Goal: Task Accomplishment & Management: Manage account settings

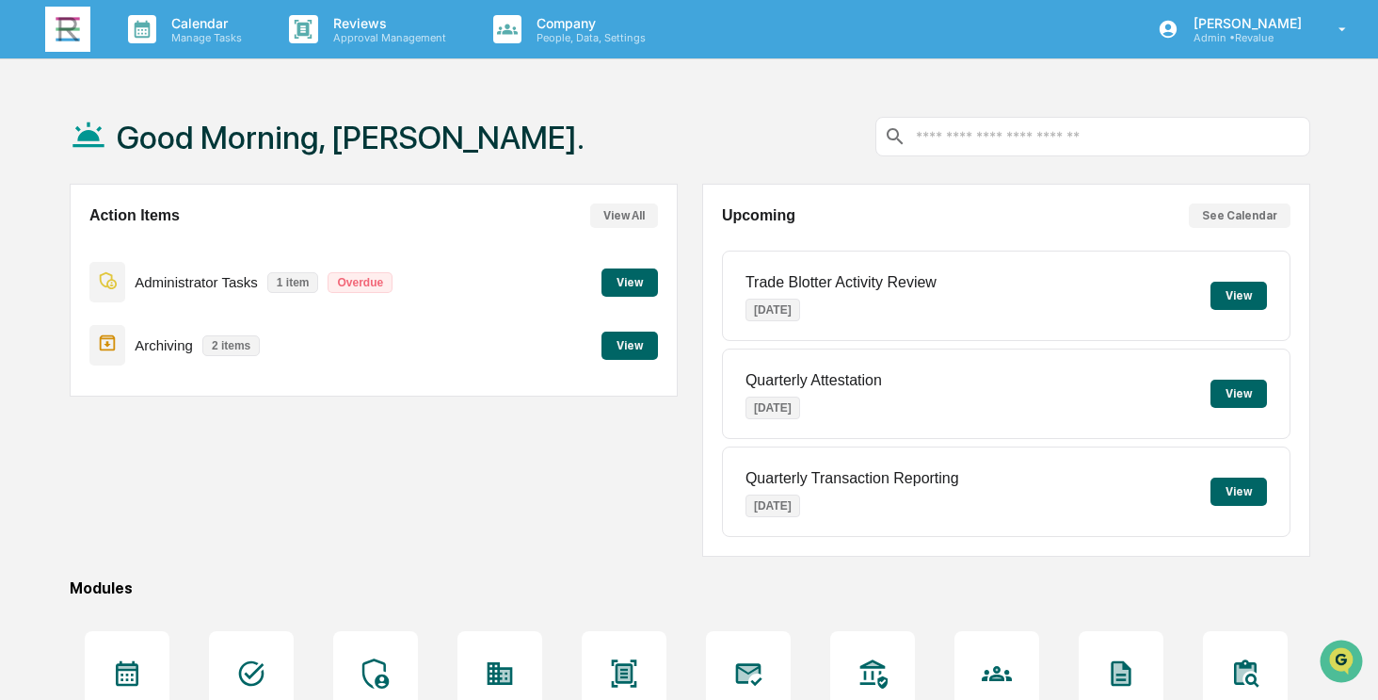
click at [621, 354] on button "View" at bounding box center [630, 345] width 56 height 28
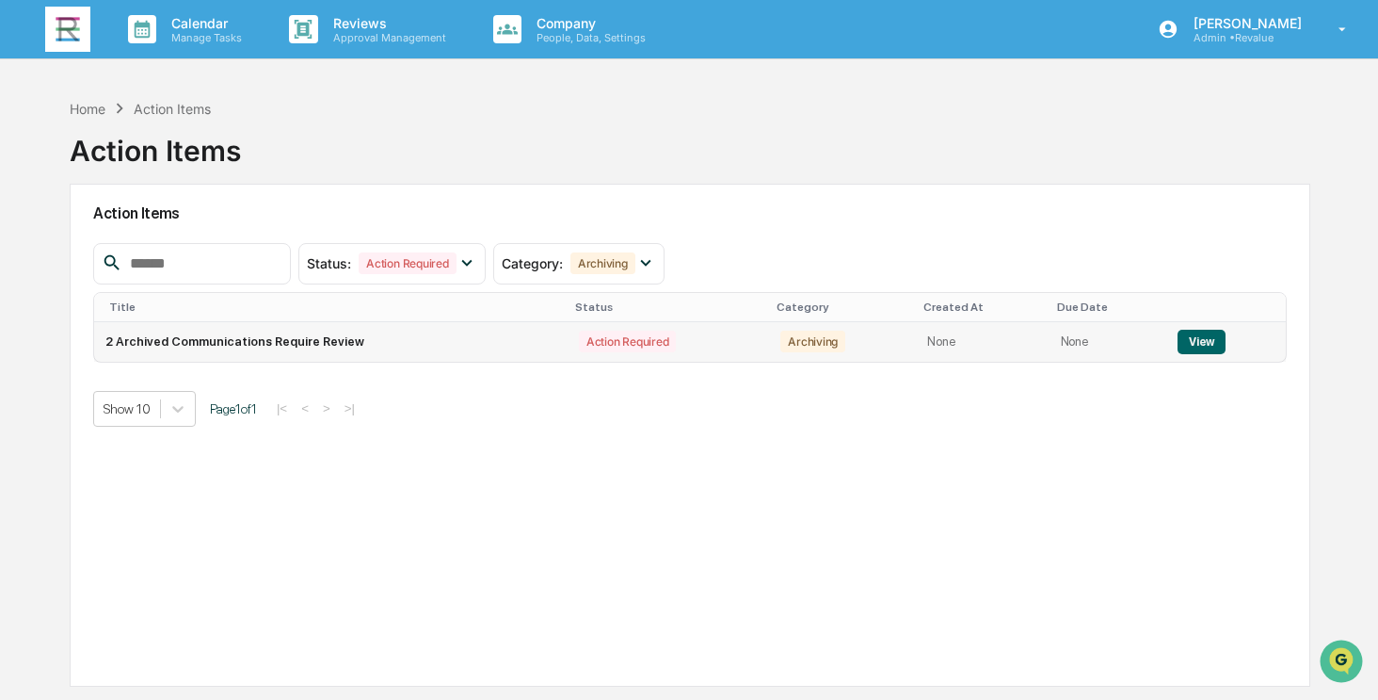
click at [1203, 336] on button "View" at bounding box center [1202, 342] width 48 height 24
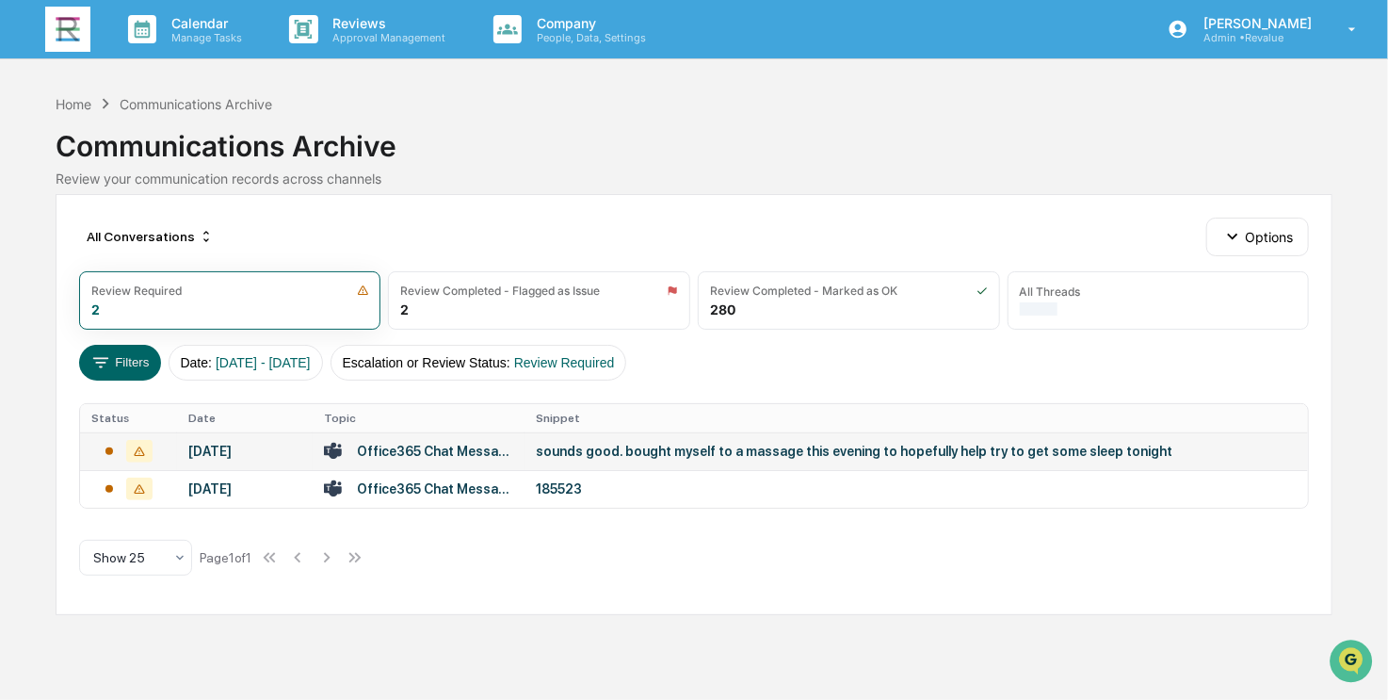
click at [199, 454] on div "[DATE]" at bounding box center [244, 450] width 113 height 15
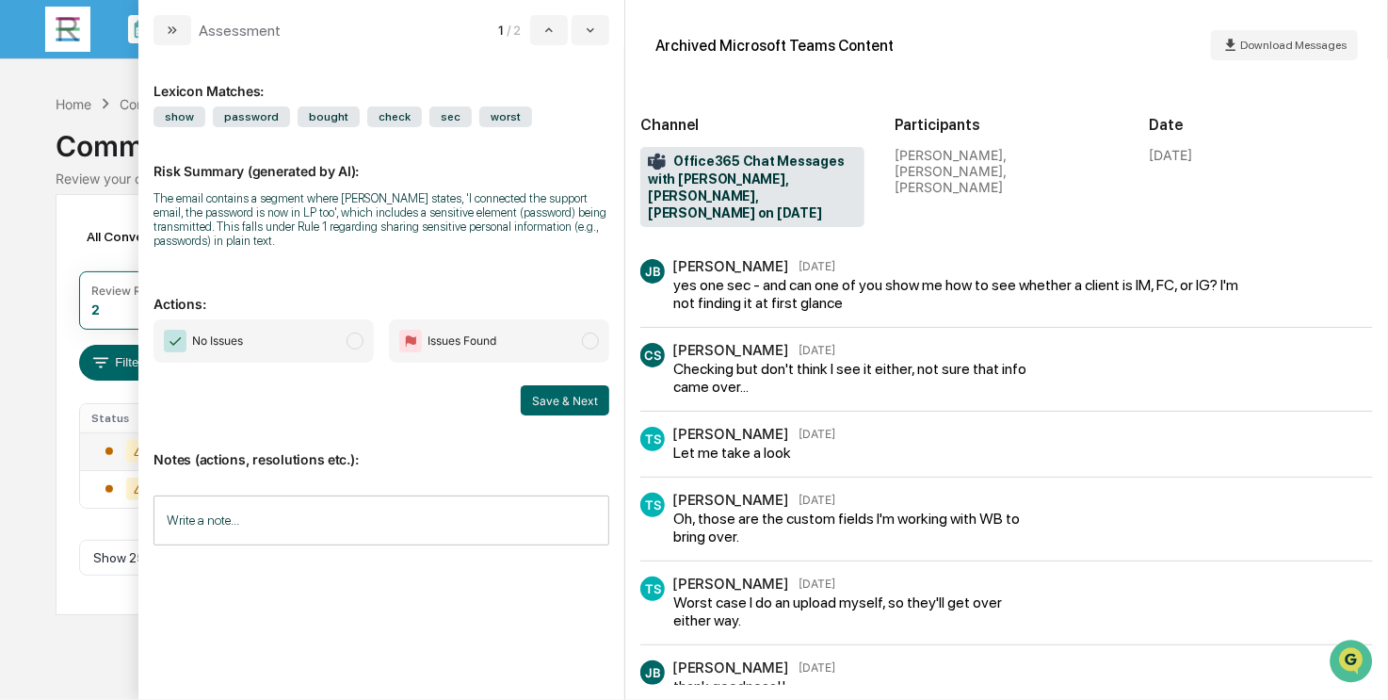
click at [276, 344] on span "No Issues" at bounding box center [263, 340] width 220 height 43
click at [565, 402] on button "Save & Next" at bounding box center [565, 400] width 88 height 30
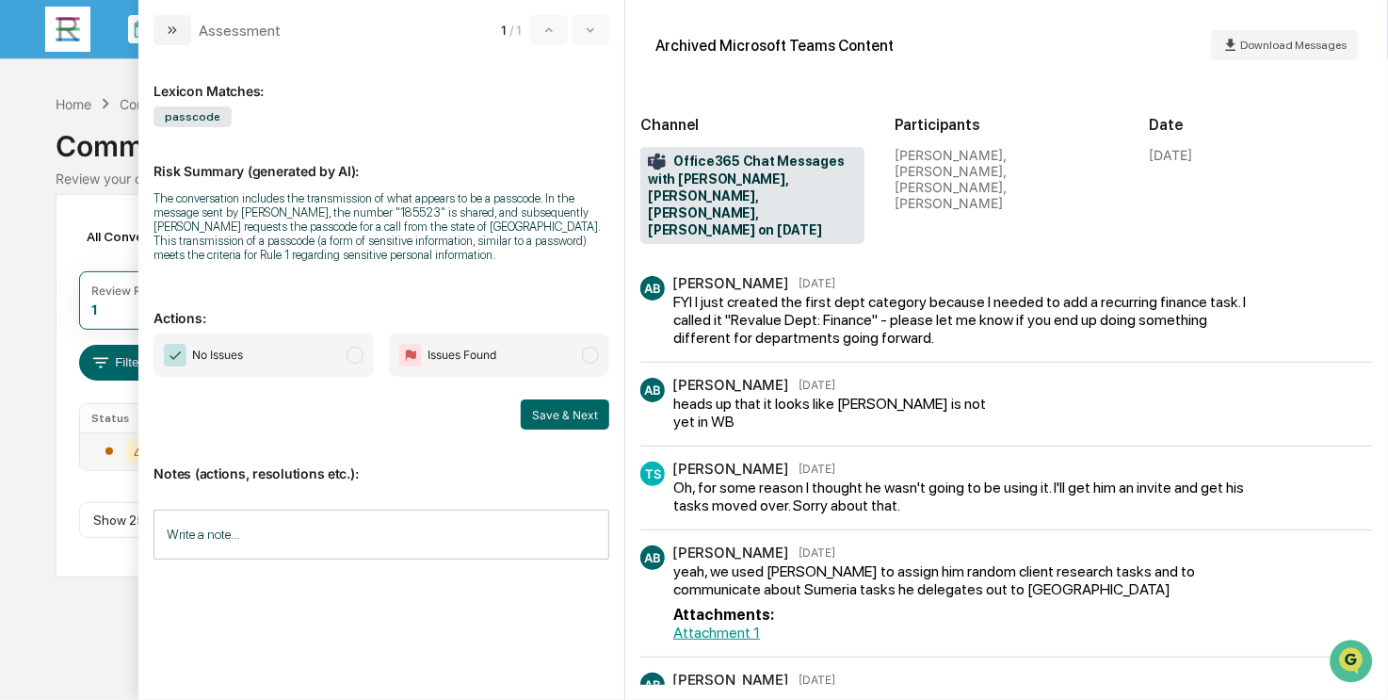
click at [288, 351] on span "No Issues" at bounding box center [263, 354] width 220 height 43
click at [564, 410] on button "Save & Next" at bounding box center [565, 414] width 88 height 30
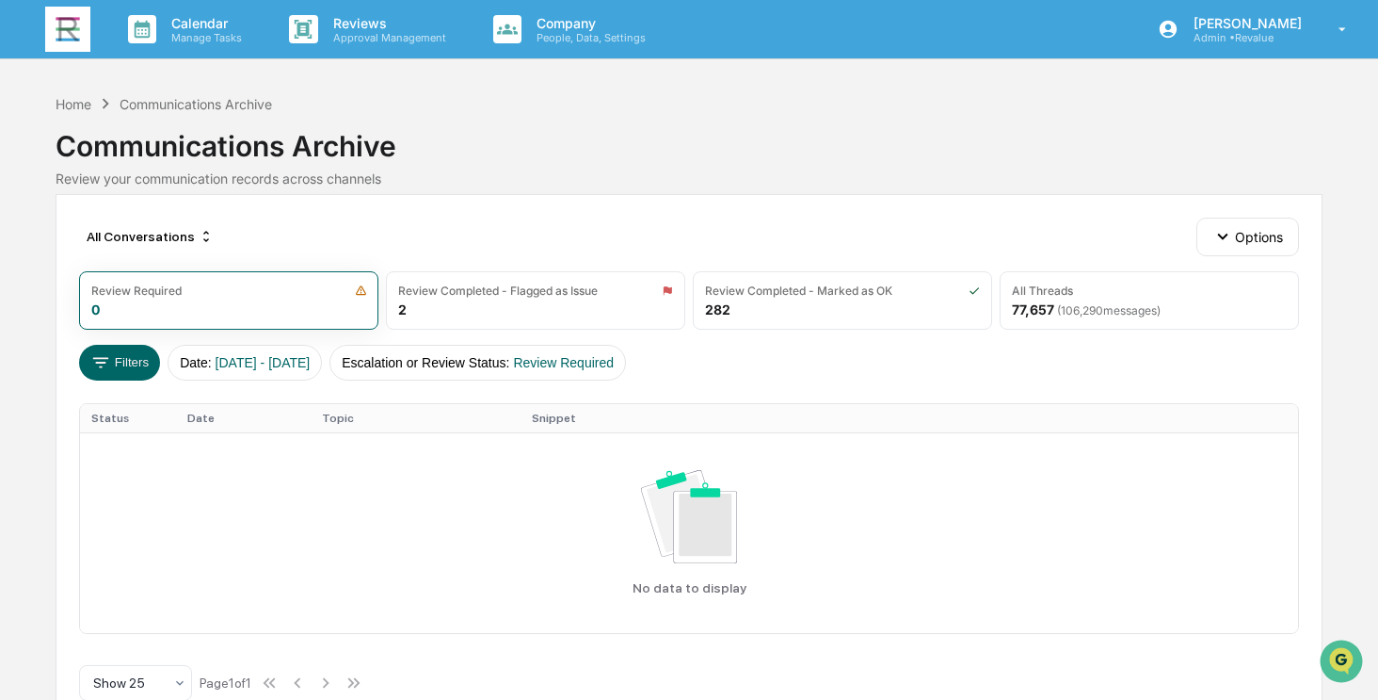
click at [65, 29] on img at bounding box center [67, 29] width 45 height 45
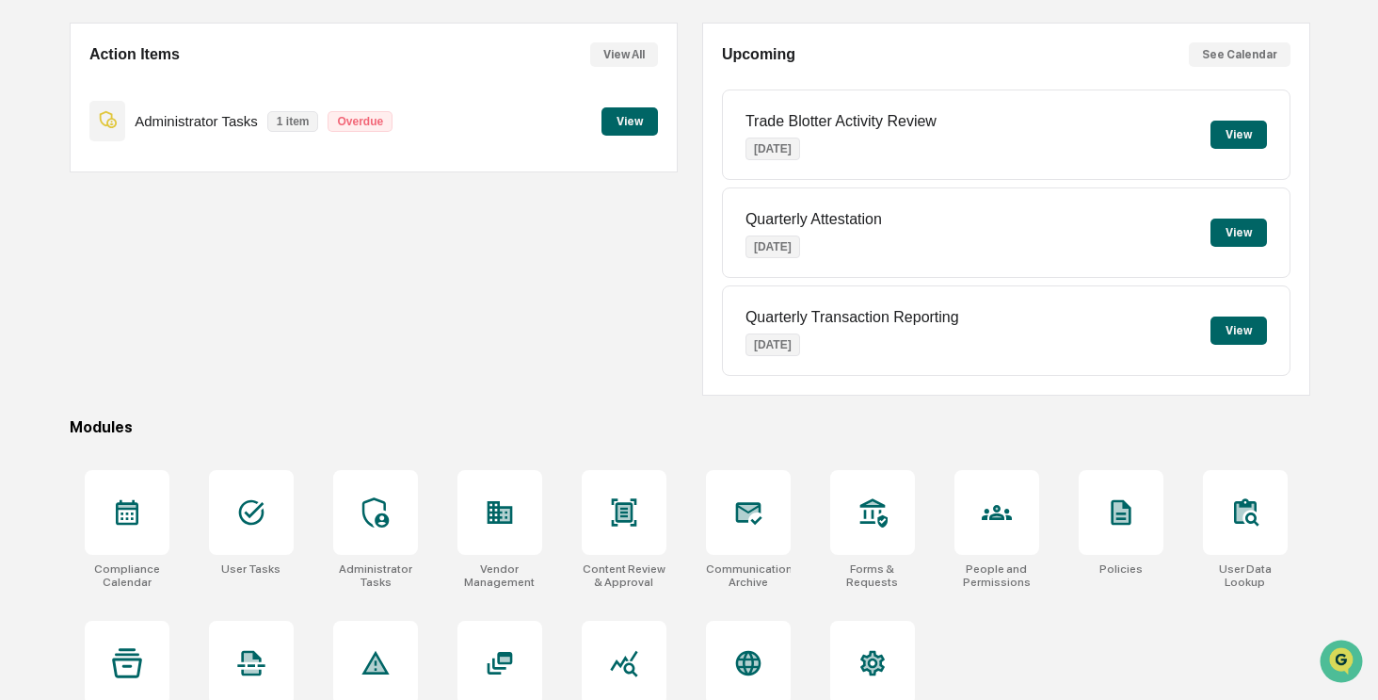
scroll to position [188, 0]
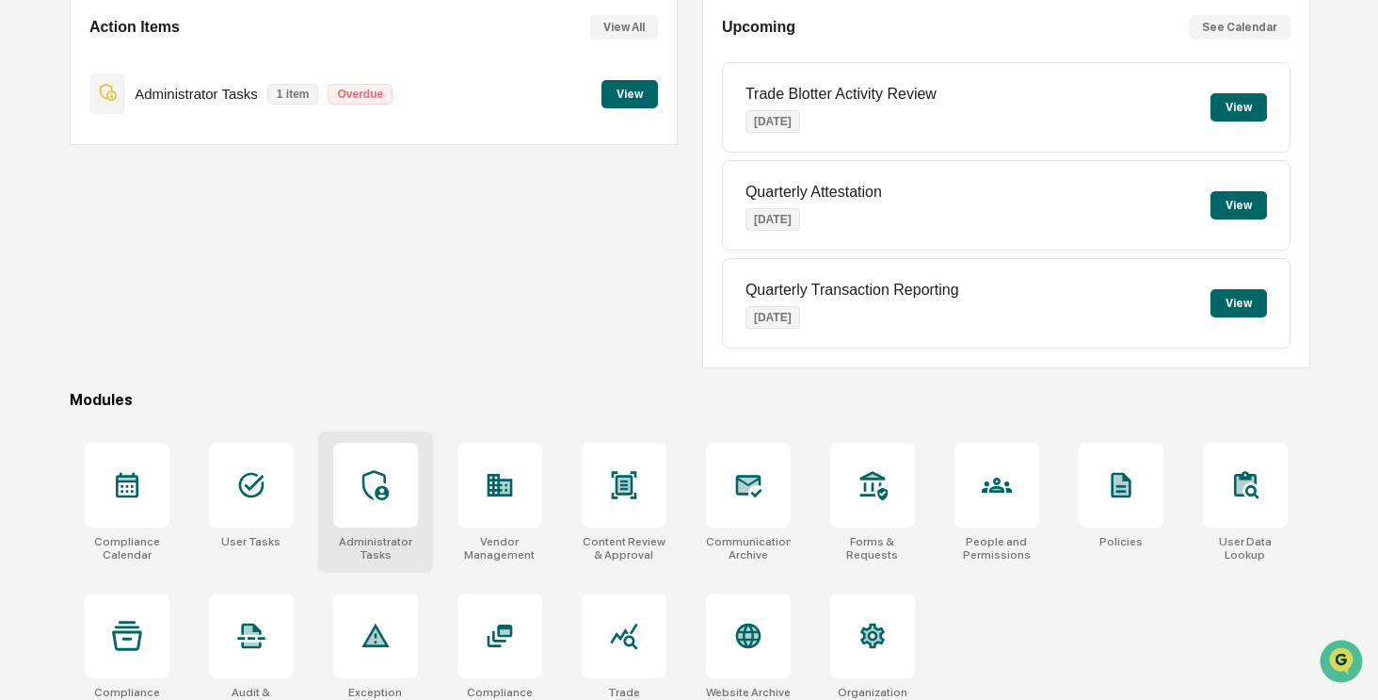
click at [383, 466] on div at bounding box center [375, 484] width 85 height 85
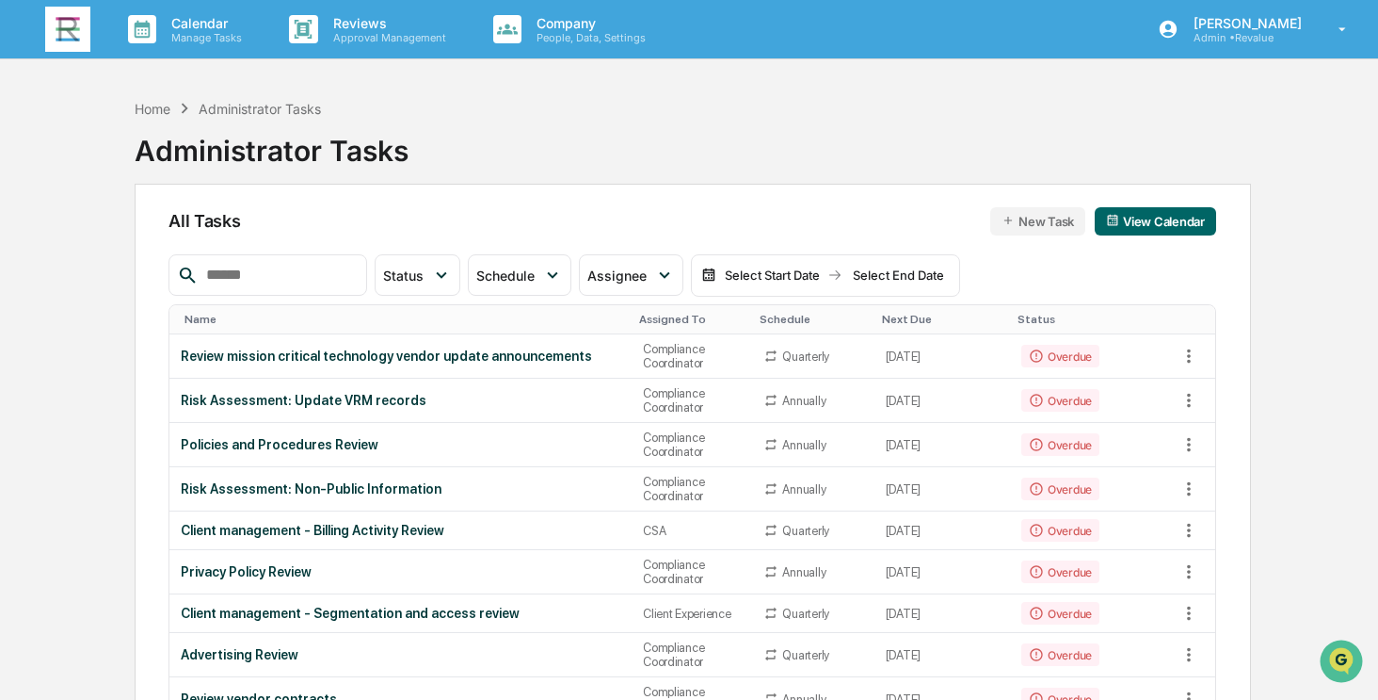
click at [245, 272] on input "text" at bounding box center [279, 275] width 160 height 24
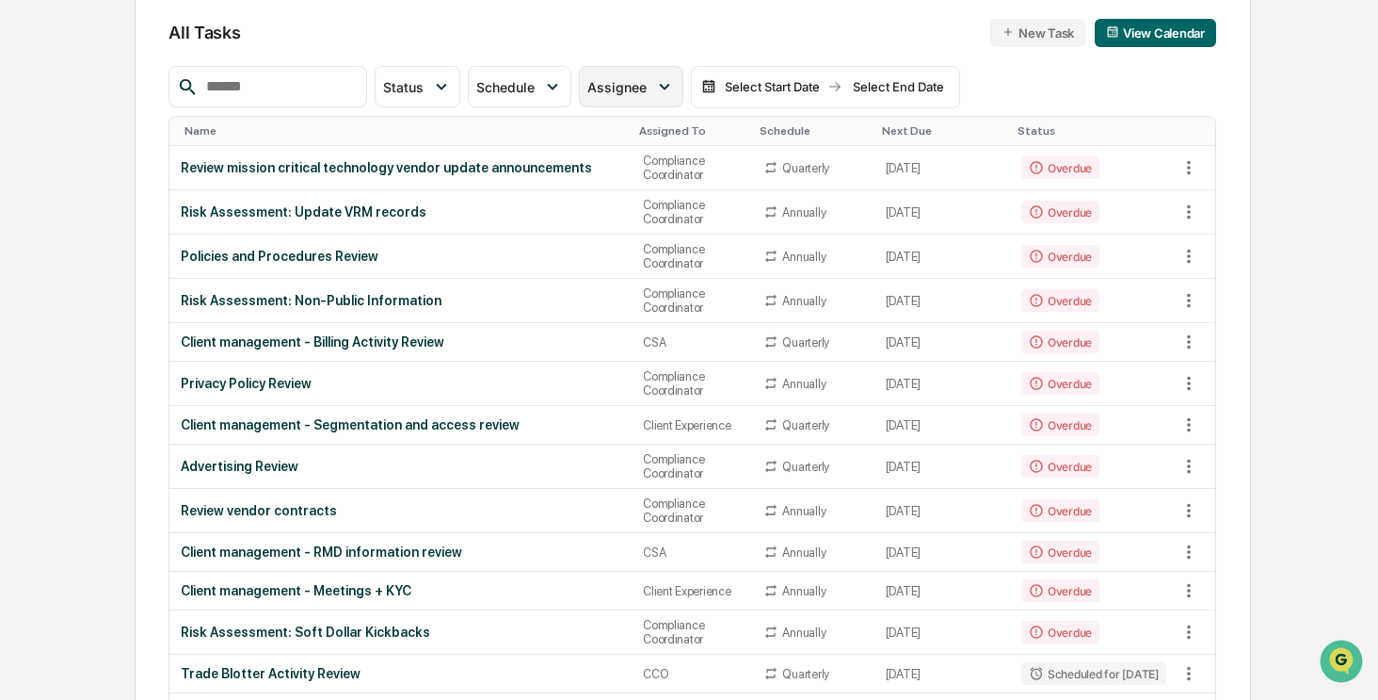
click at [647, 88] on span "Assignee" at bounding box center [616, 87] width 59 height 16
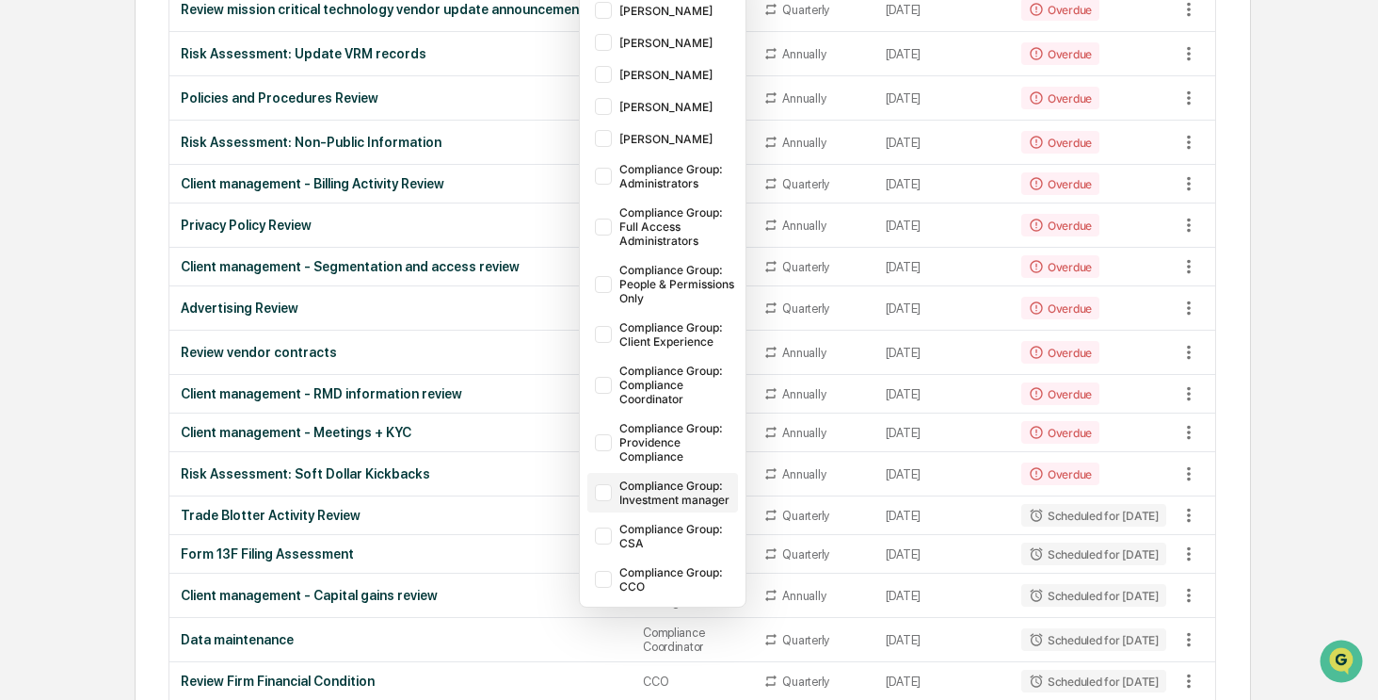
scroll to position [377, 0]
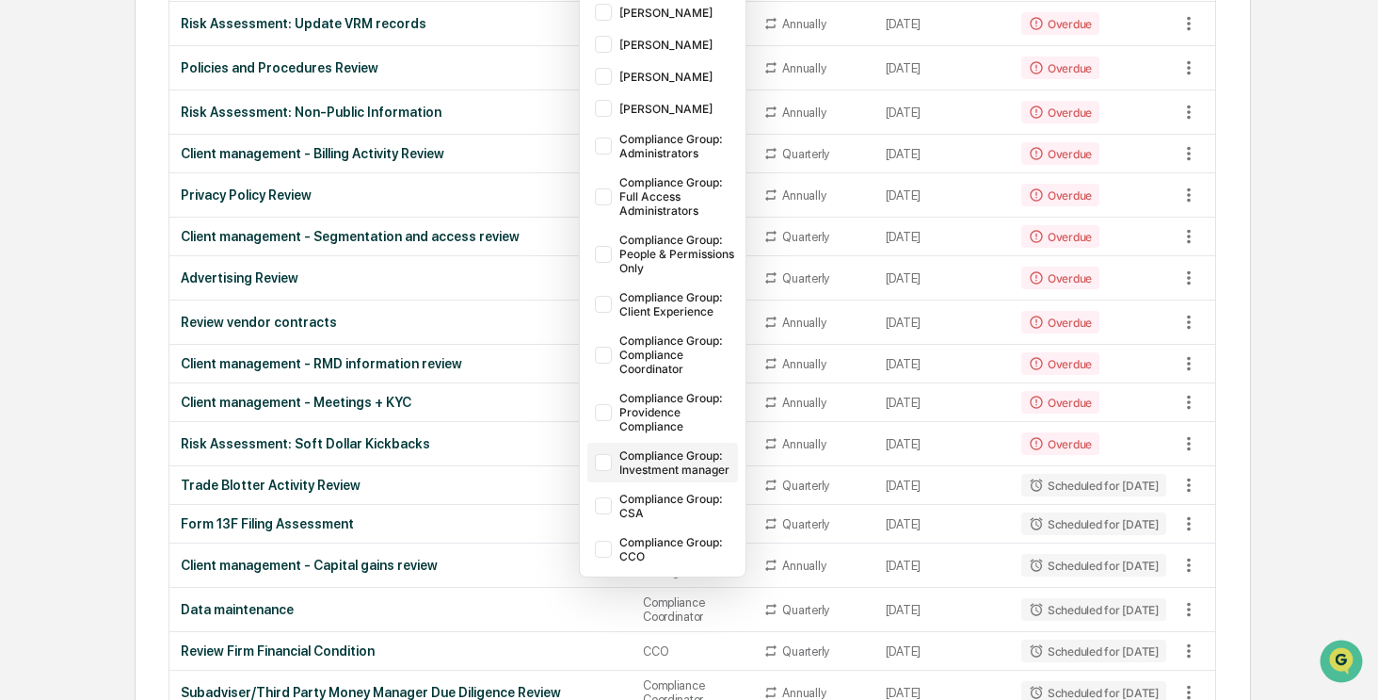
click at [612, 459] on div at bounding box center [603, 462] width 17 height 17
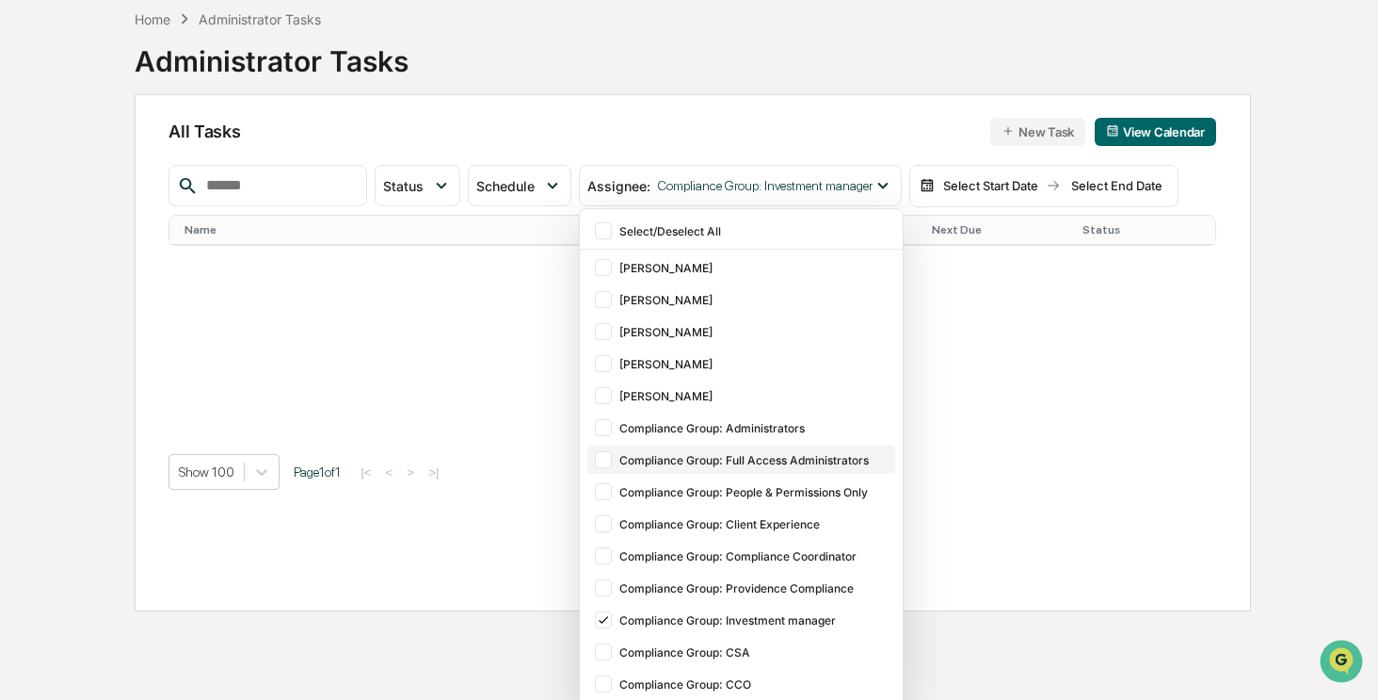
scroll to position [0, 0]
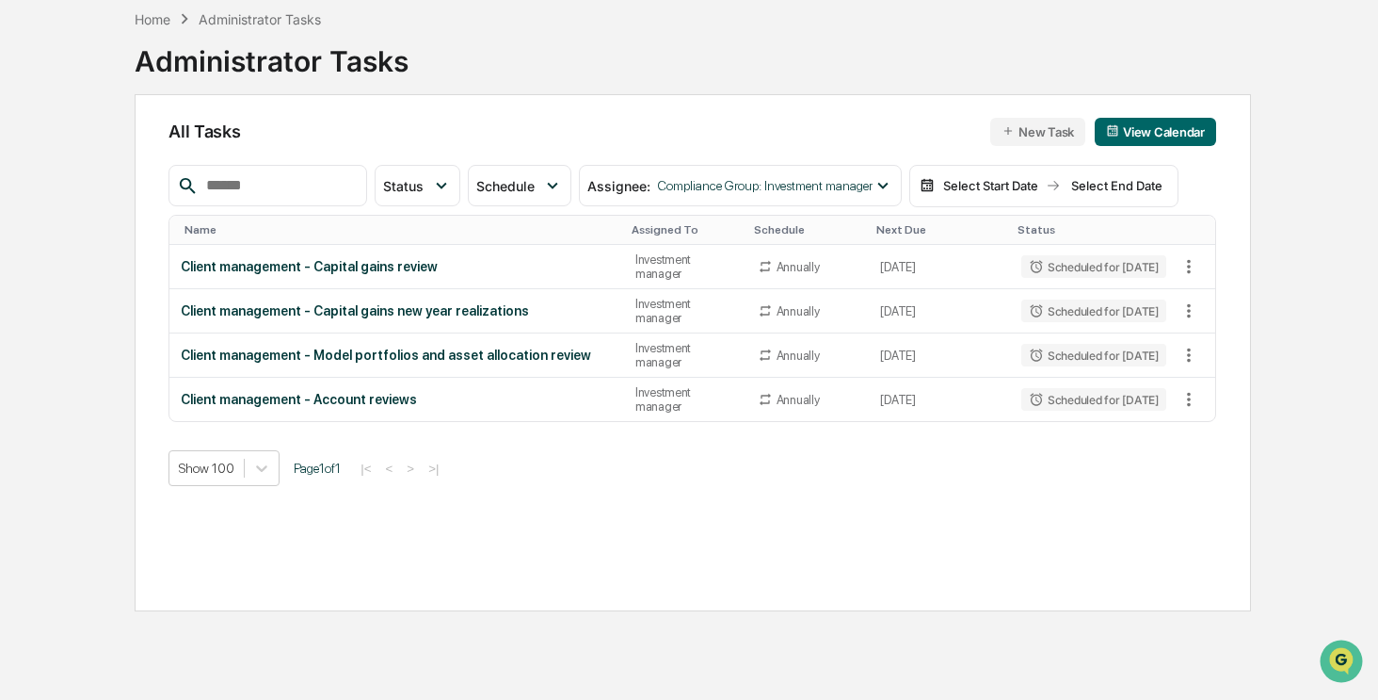
click at [64, 417] on div "Calendar Manage Tasks Reviews Approval Management Company People, Data, Setting…" at bounding box center [689, 305] width 1378 height 789
click at [787, 180] on span "Compliance Group: Investment manager" at bounding box center [765, 185] width 215 height 15
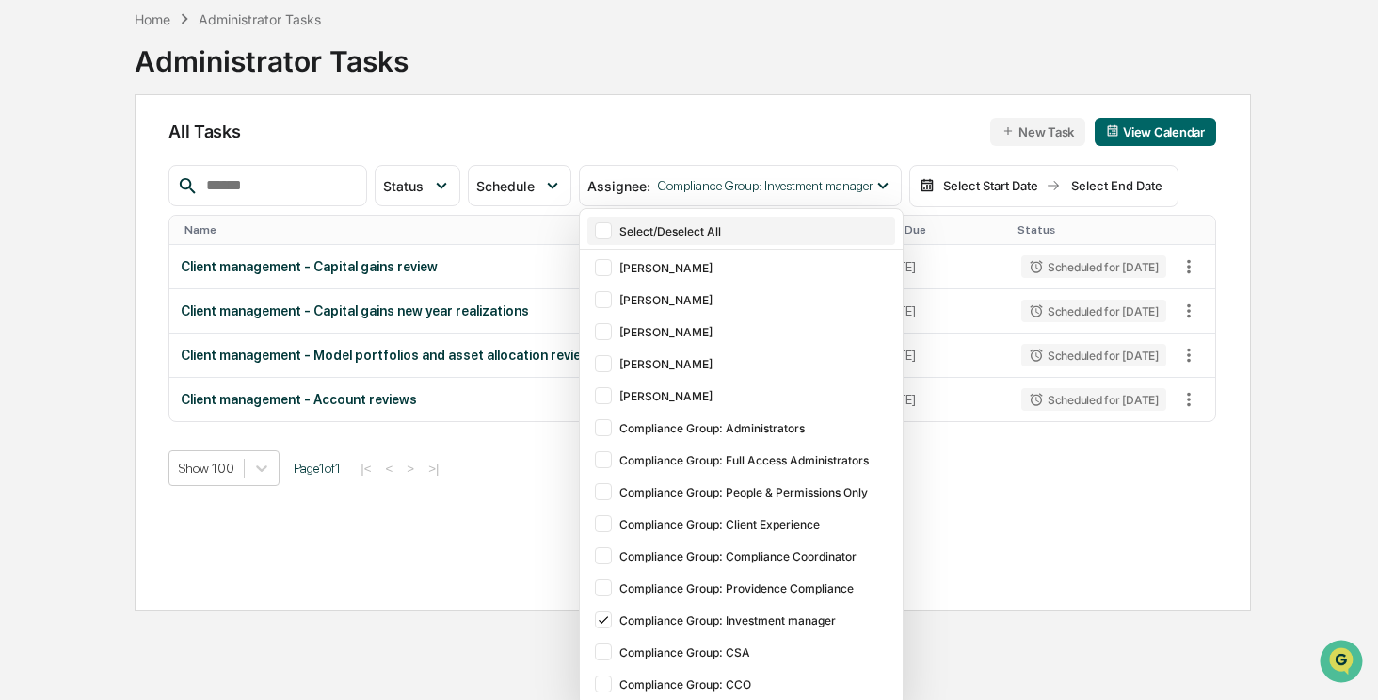
click at [612, 230] on div at bounding box center [603, 230] width 17 height 17
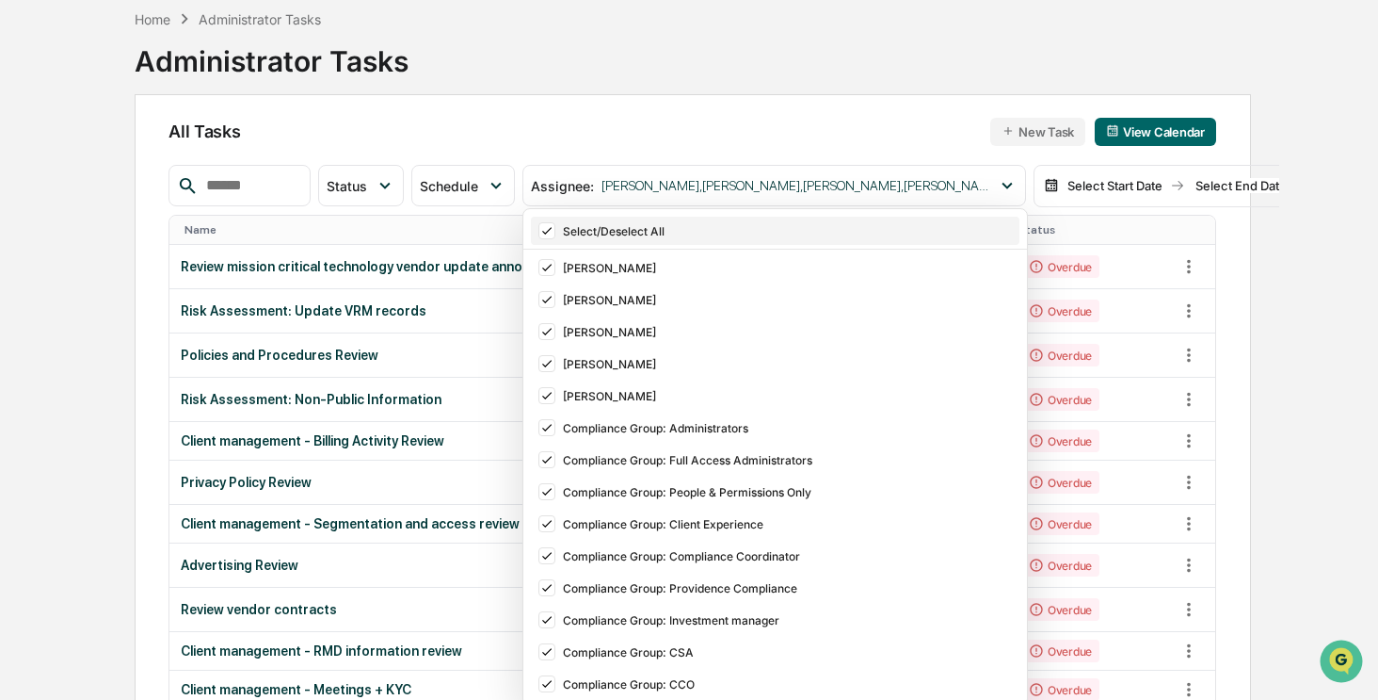
click at [541, 226] on icon at bounding box center [547, 230] width 21 height 13
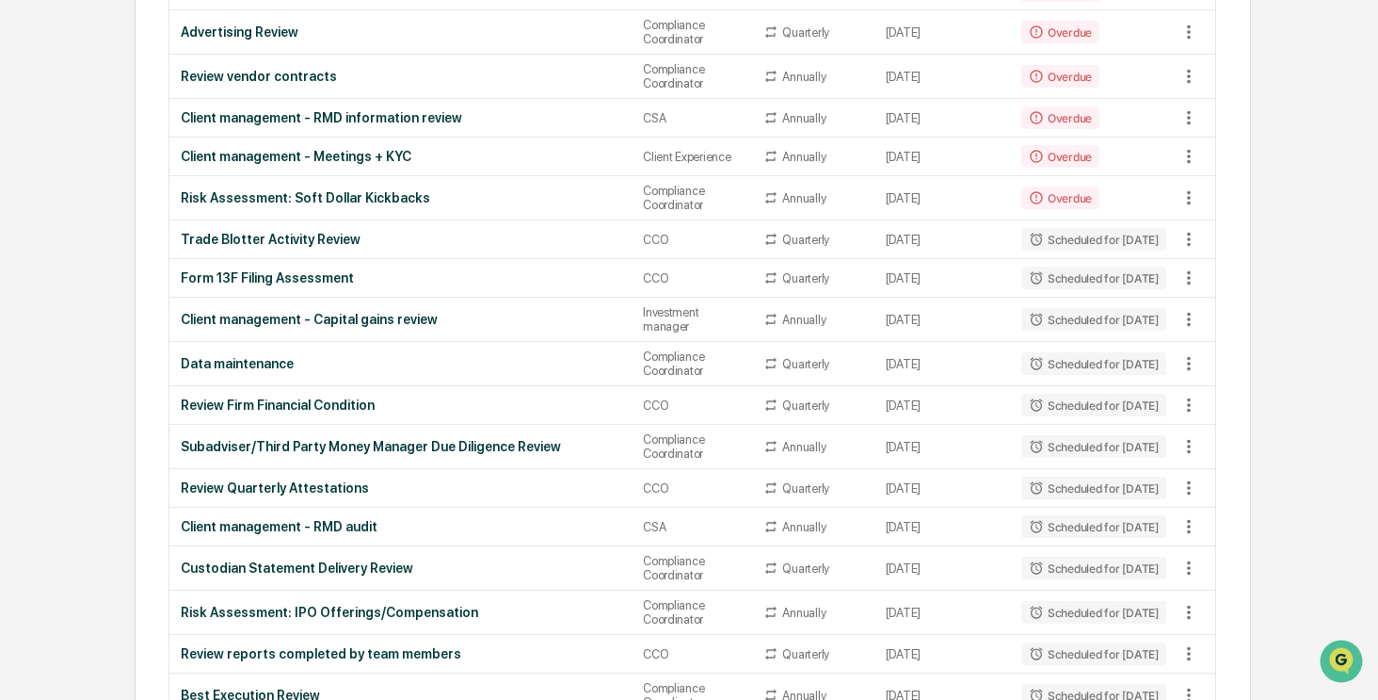
scroll to position [654, 0]
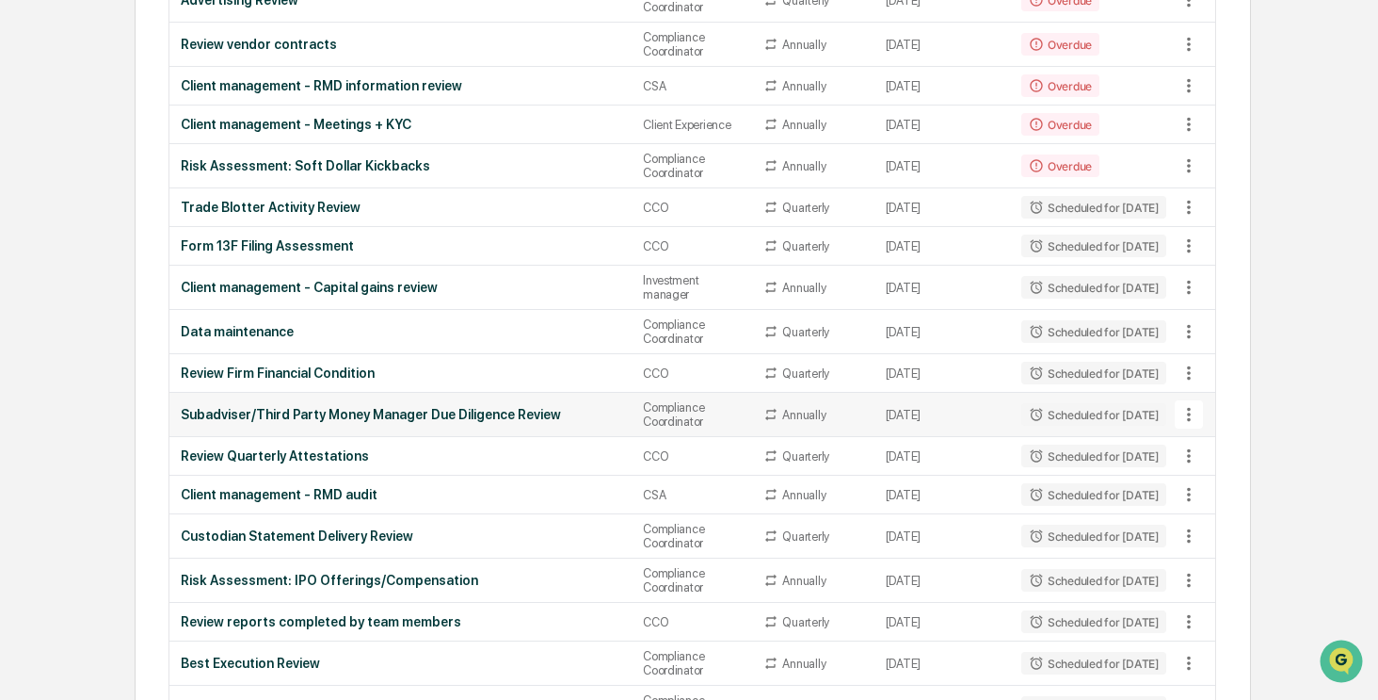
click at [1192, 410] on icon at bounding box center [1189, 414] width 21 height 21
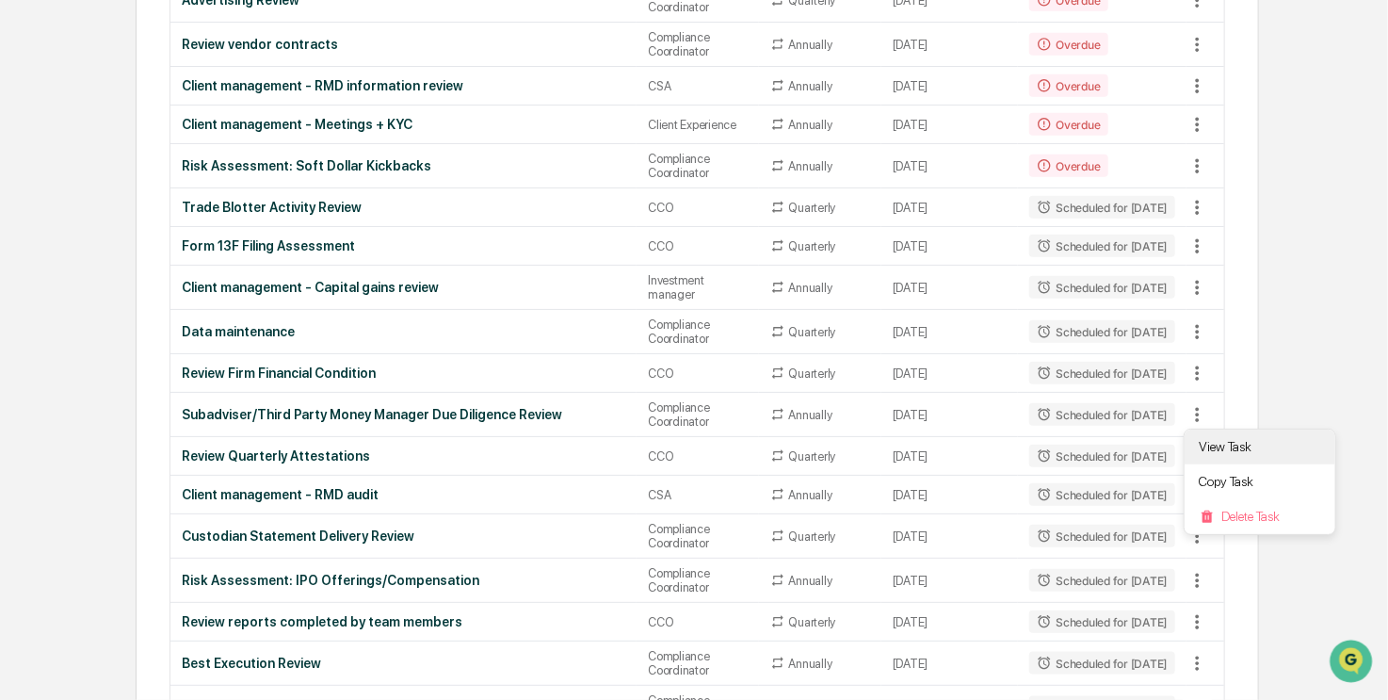
click at [1220, 446] on li "View Task" at bounding box center [1259, 446] width 151 height 35
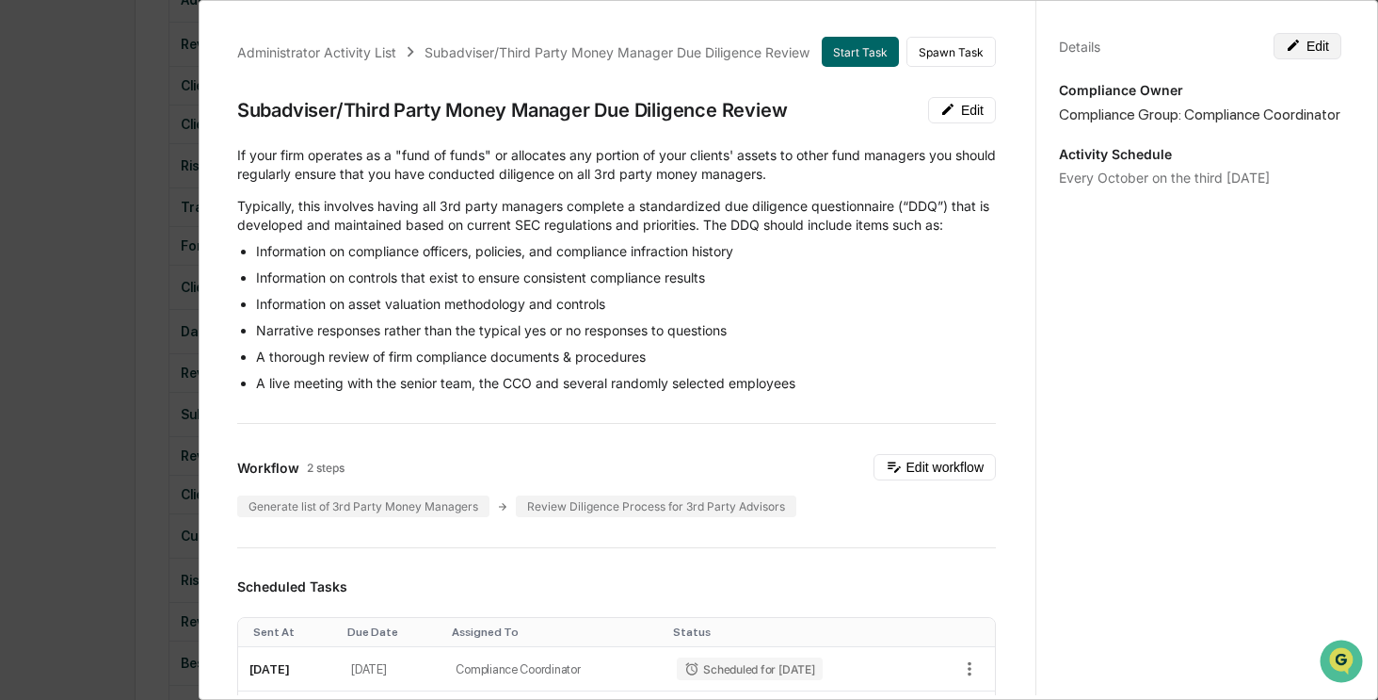
click at [1312, 43] on button "Edit" at bounding box center [1308, 46] width 68 height 26
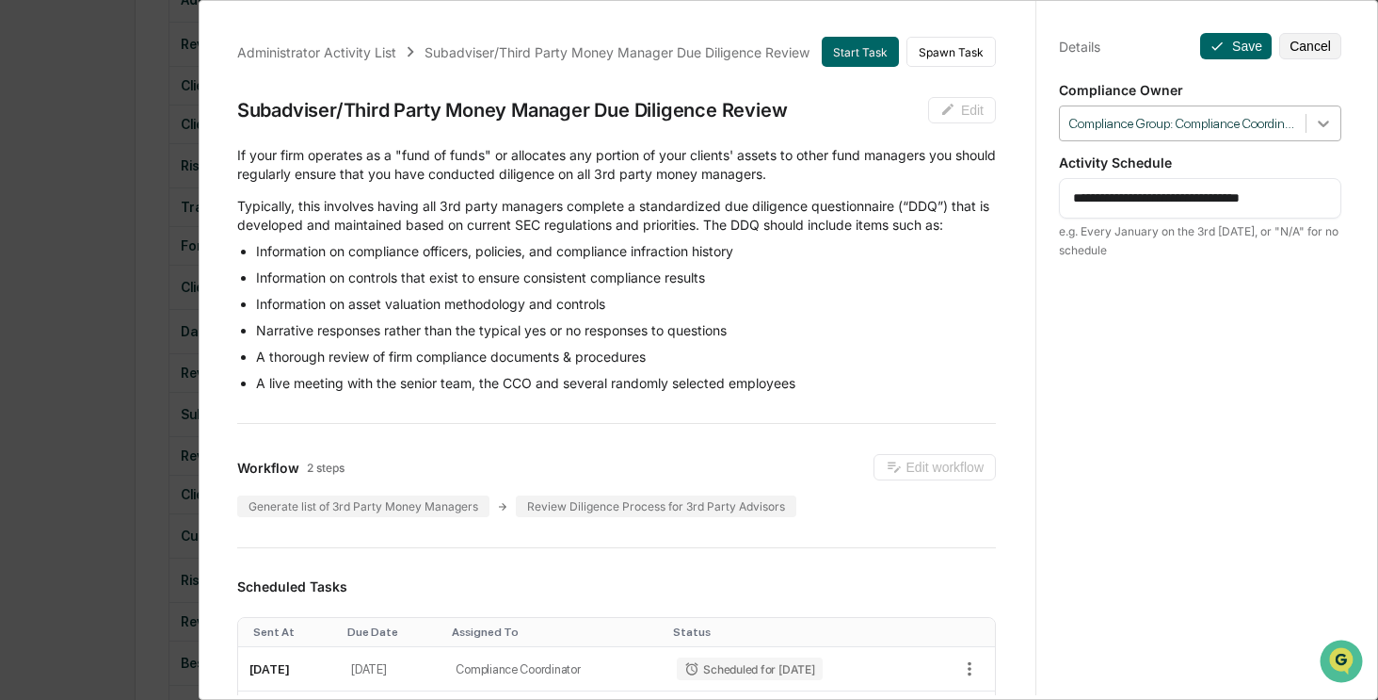
click at [1314, 123] on icon at bounding box center [1323, 123] width 19 height 19
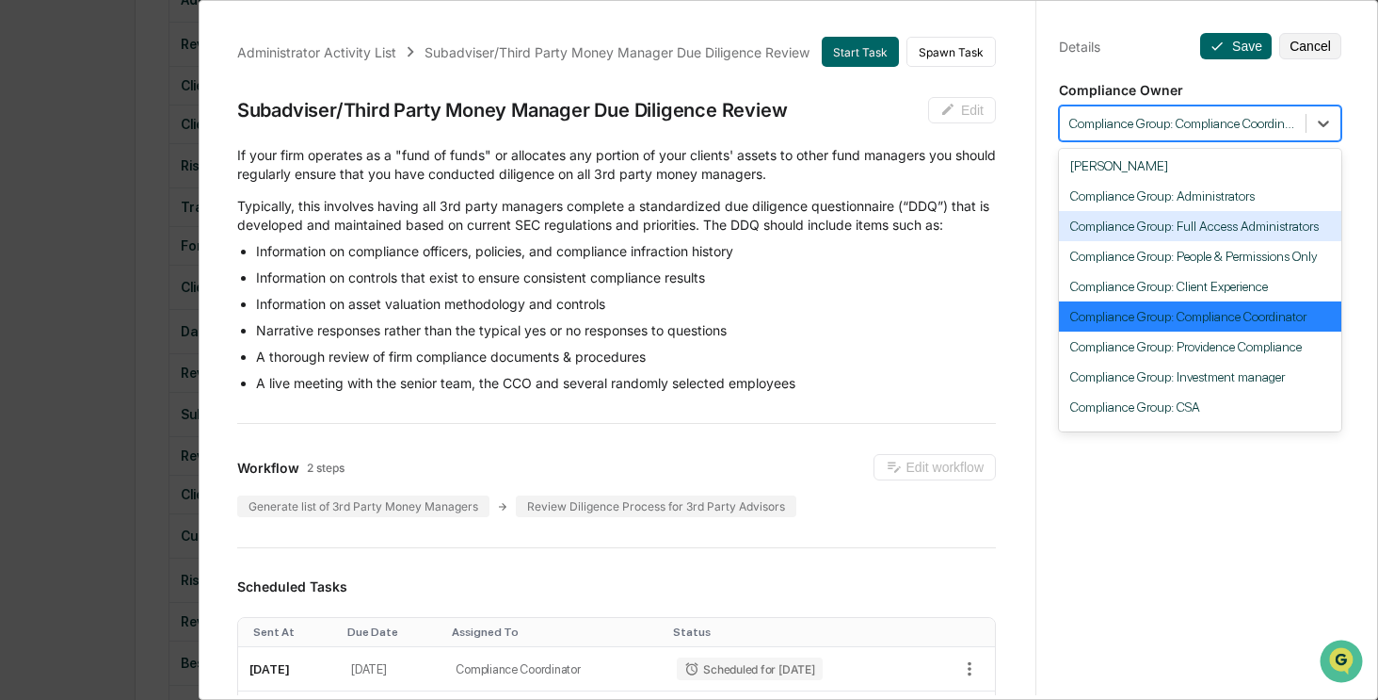
scroll to position [173, 0]
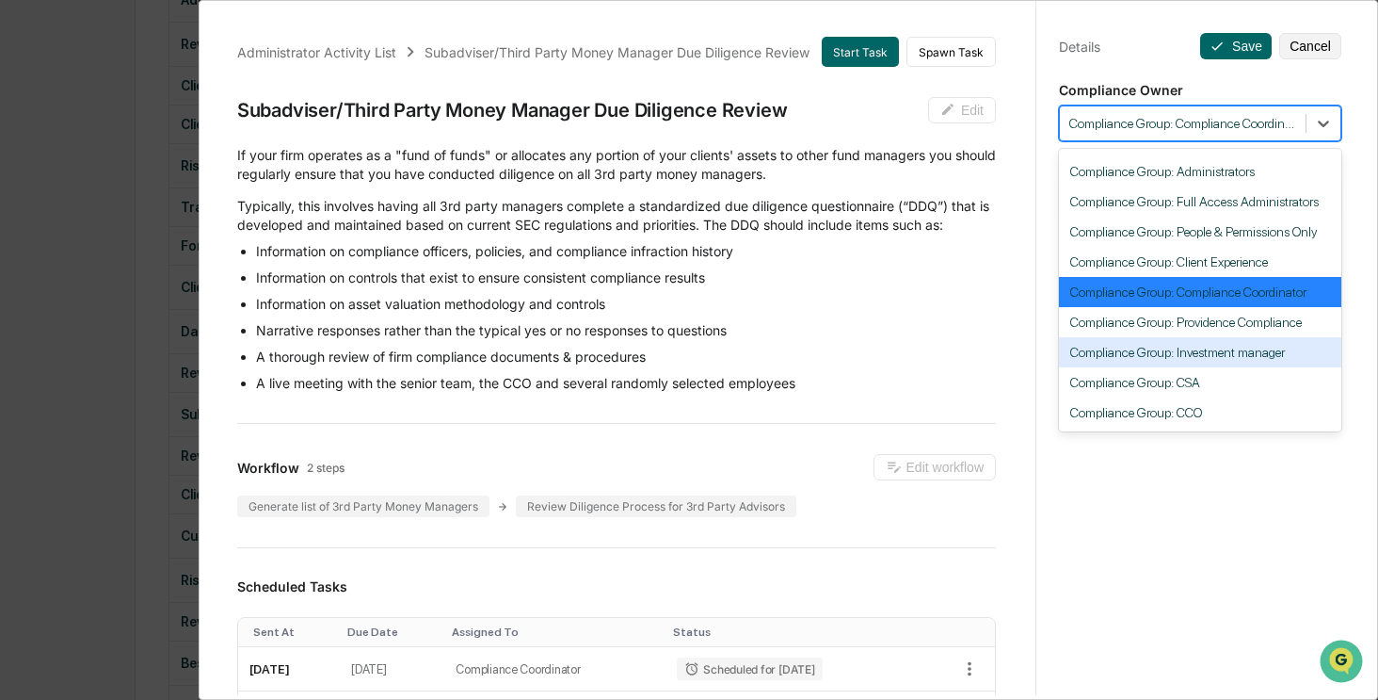
click at [1273, 341] on div "Compliance Group: Investment manager" at bounding box center [1200, 352] width 282 height 30
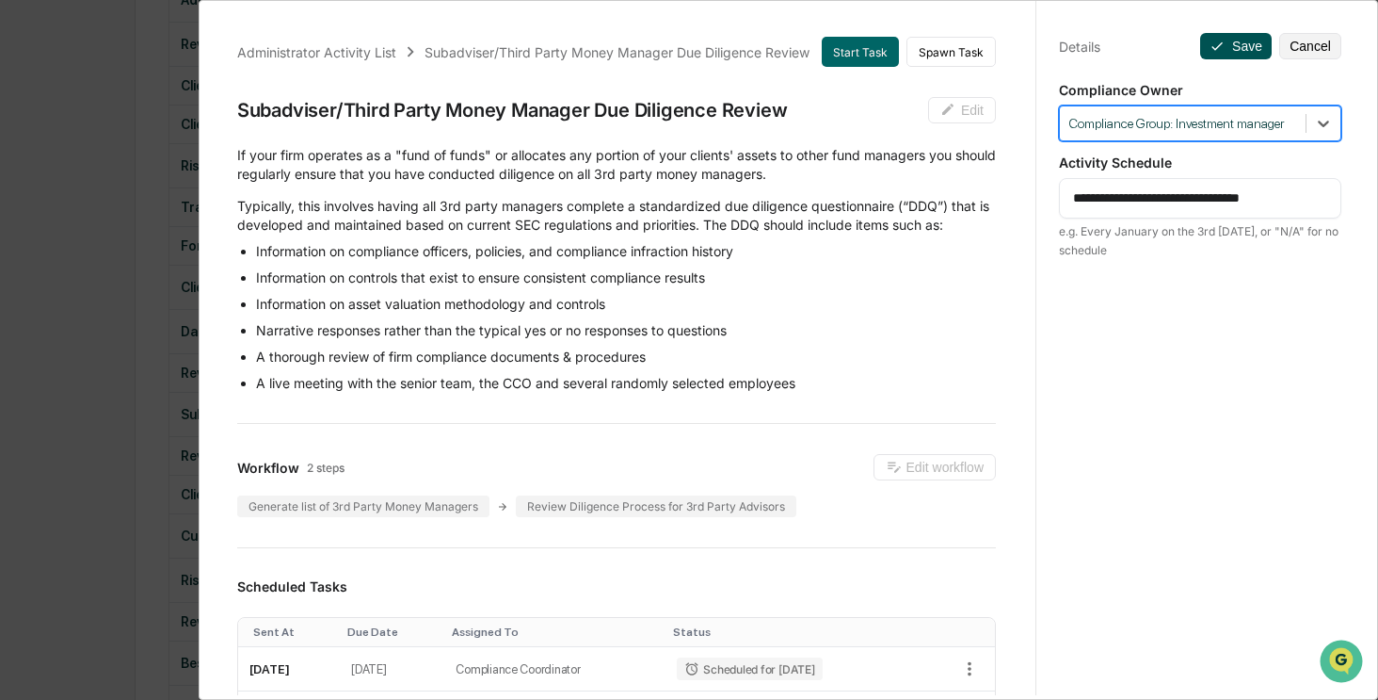
click at [1243, 40] on button "Save" at bounding box center [1236, 46] width 72 height 26
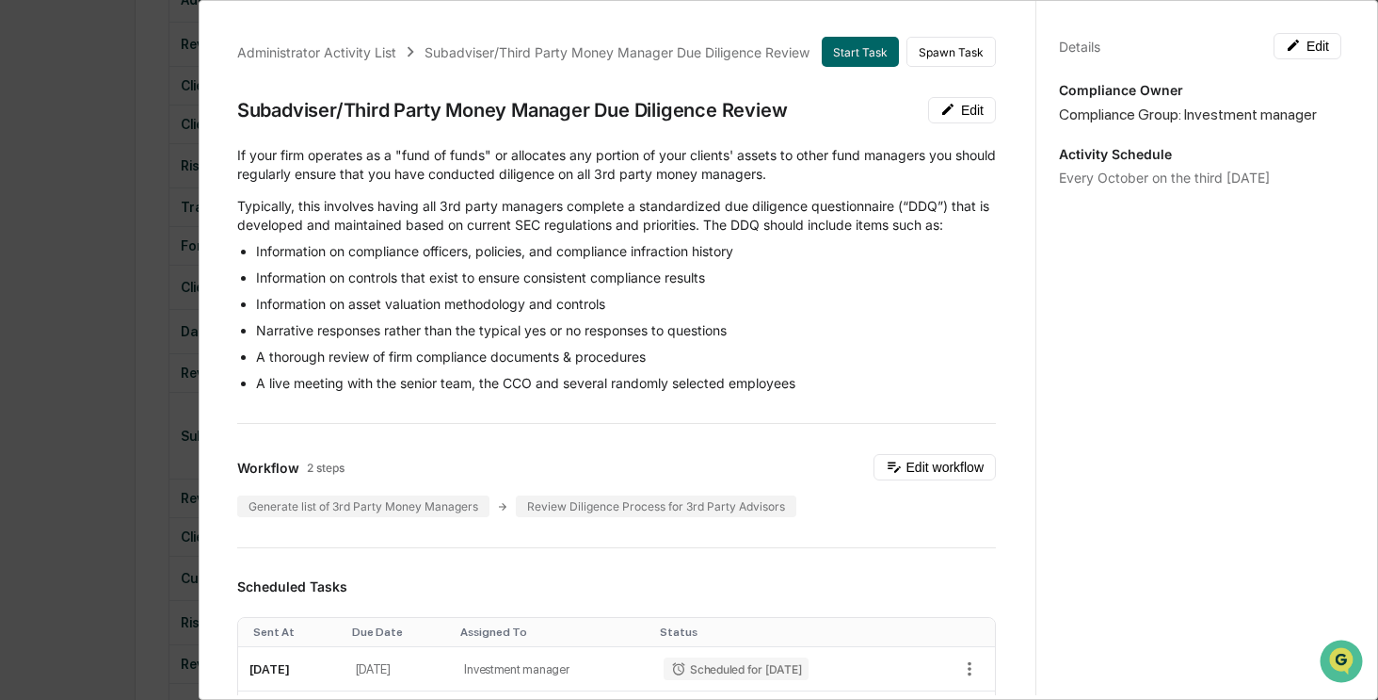
click at [1224, 46] on div "Details Edit" at bounding box center [1200, 46] width 282 height 26
click at [154, 121] on div "Administrator Activity List Subadviser/Third Party Money Manager Due Diligence …" at bounding box center [689, 350] width 1378 height 700
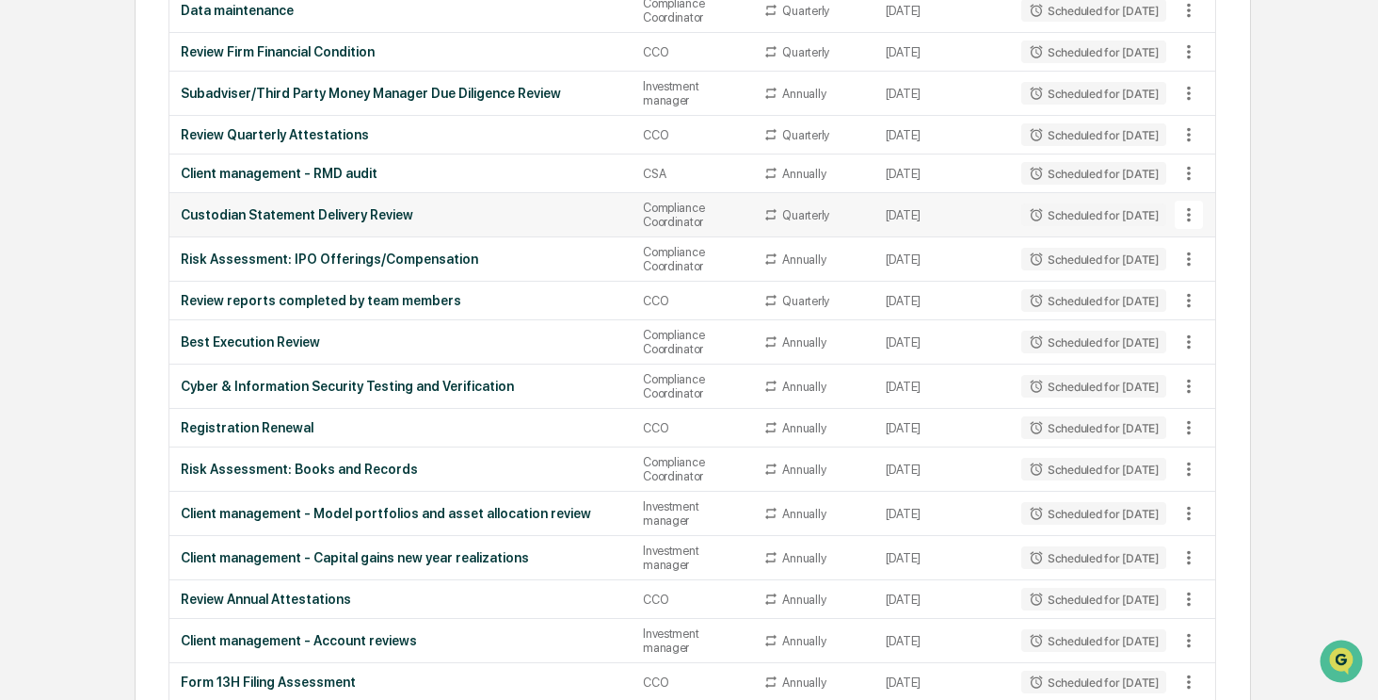
scroll to position [1031, 0]
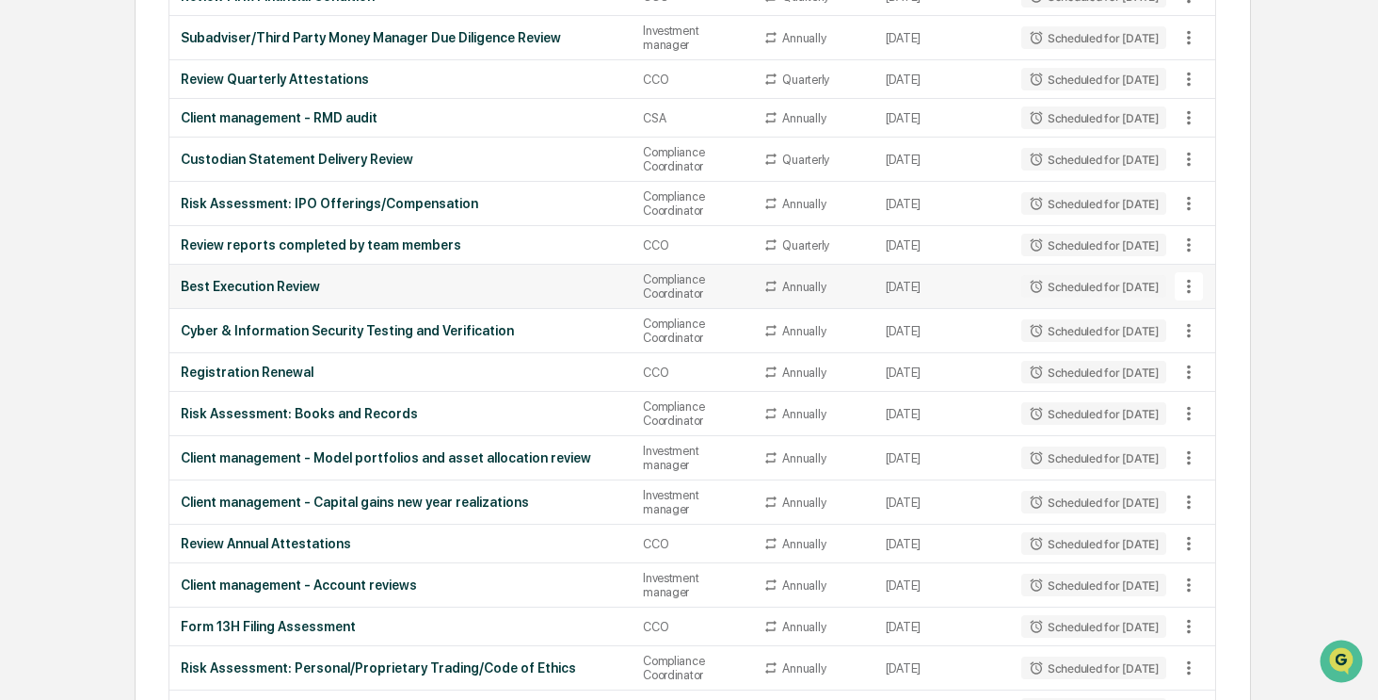
click at [1192, 284] on icon at bounding box center [1189, 286] width 21 height 21
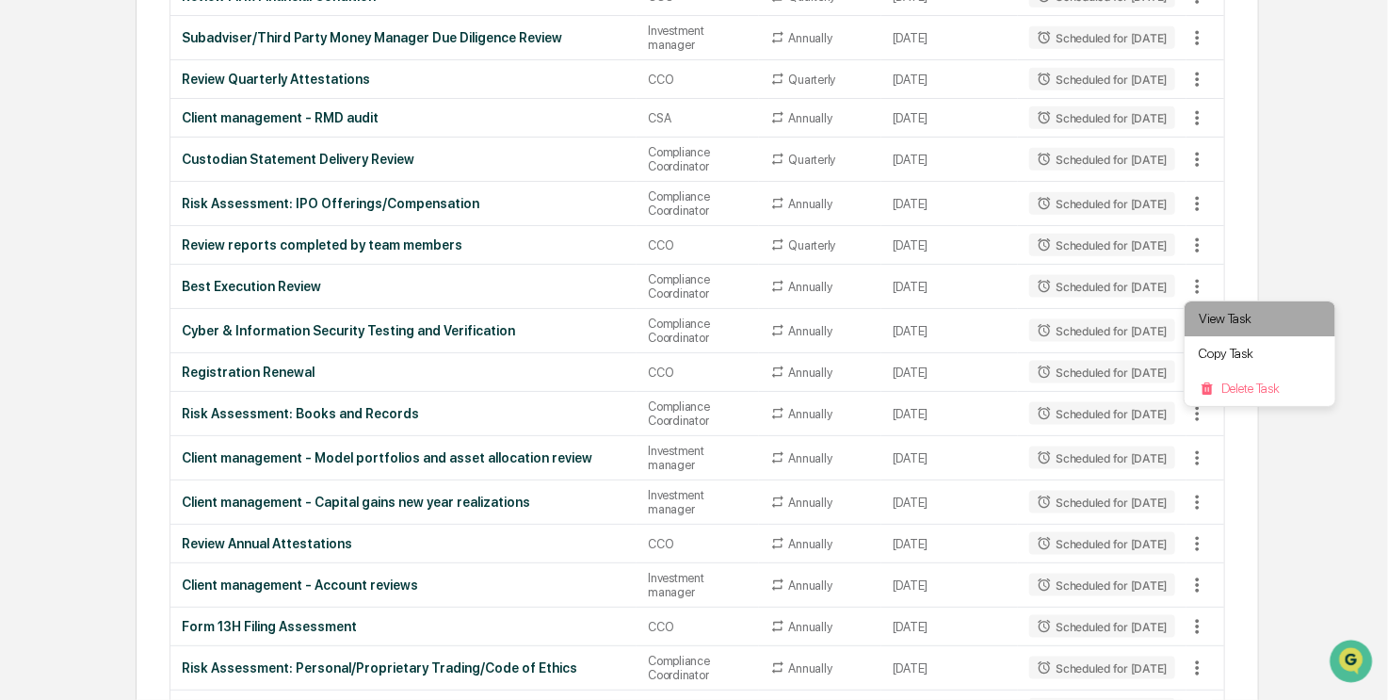
click at [1235, 319] on li "View Task" at bounding box center [1259, 318] width 151 height 35
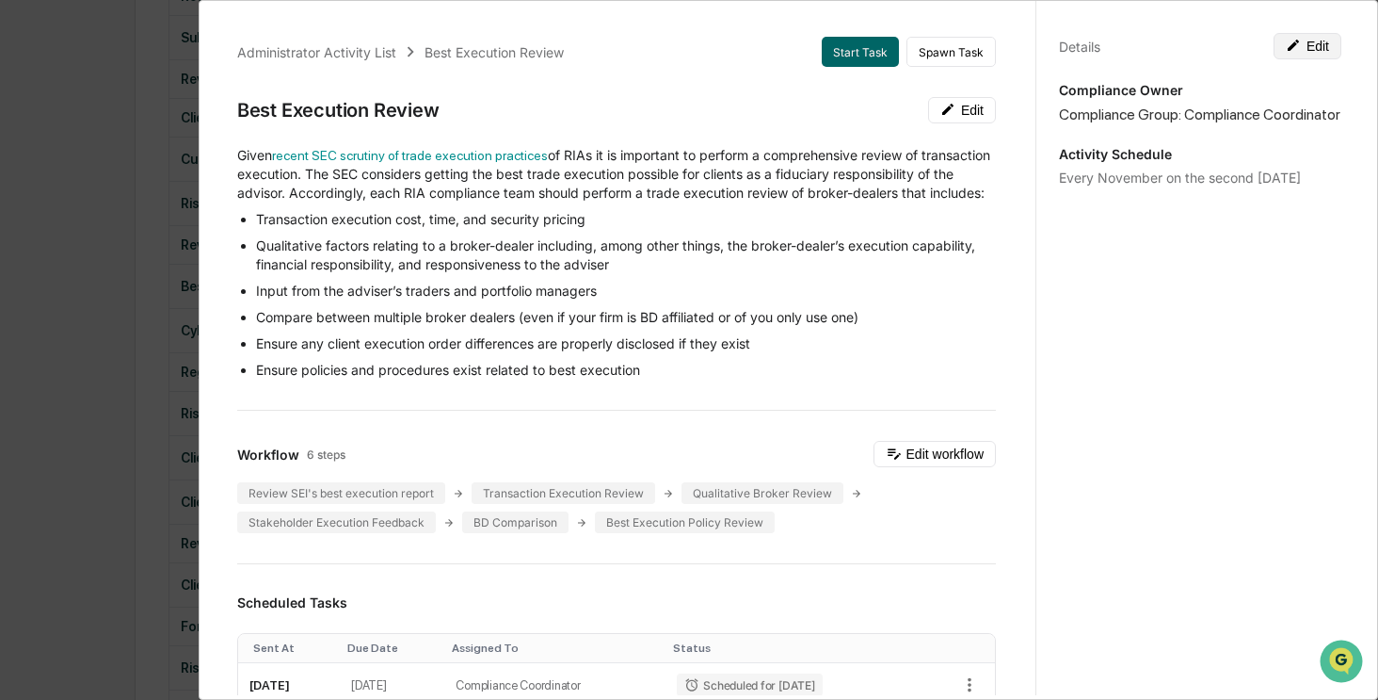
click at [1302, 38] on button "Edit" at bounding box center [1308, 46] width 68 height 26
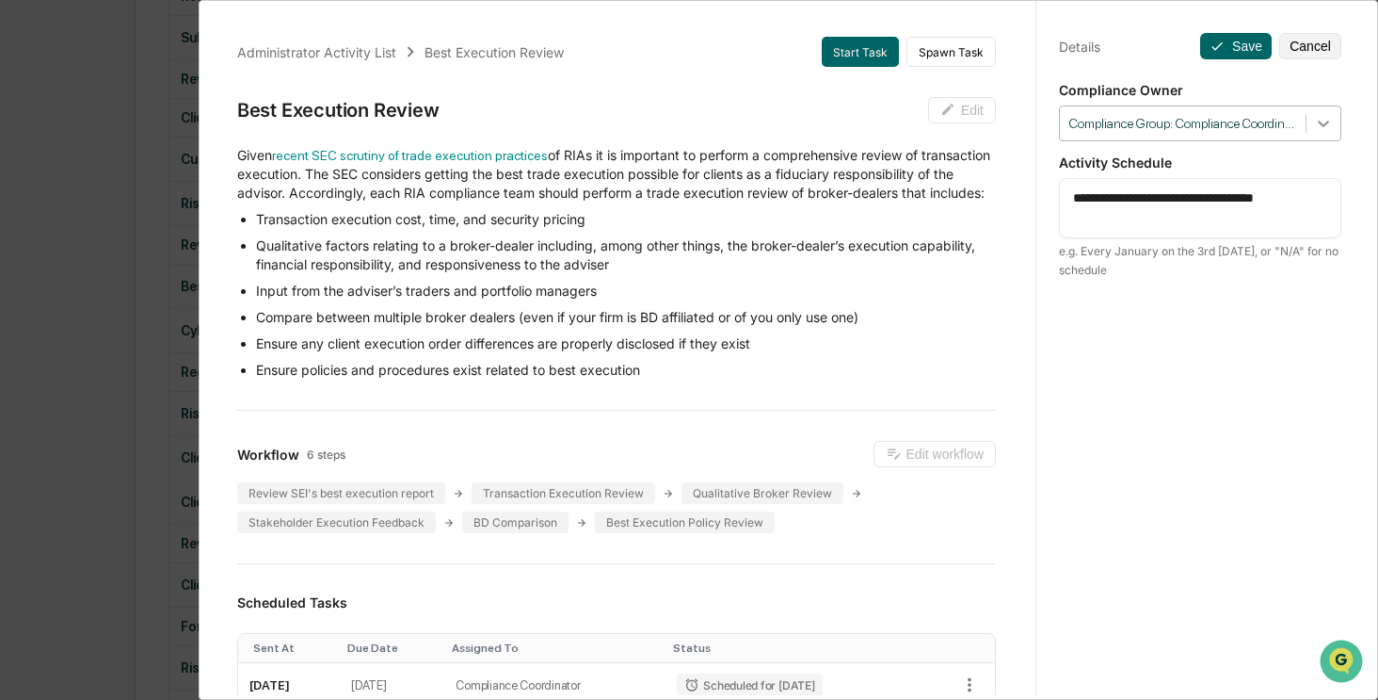
click at [1322, 126] on icon at bounding box center [1323, 123] width 19 height 19
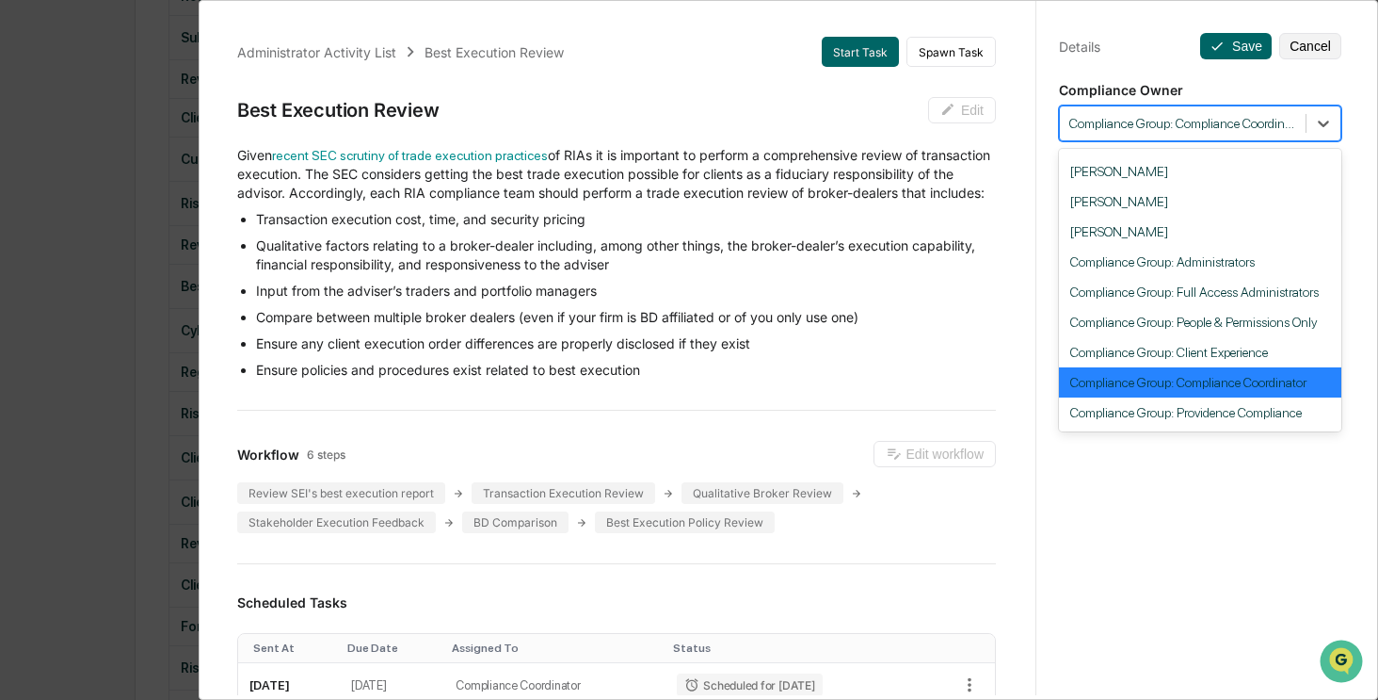
scroll to position [173, 0]
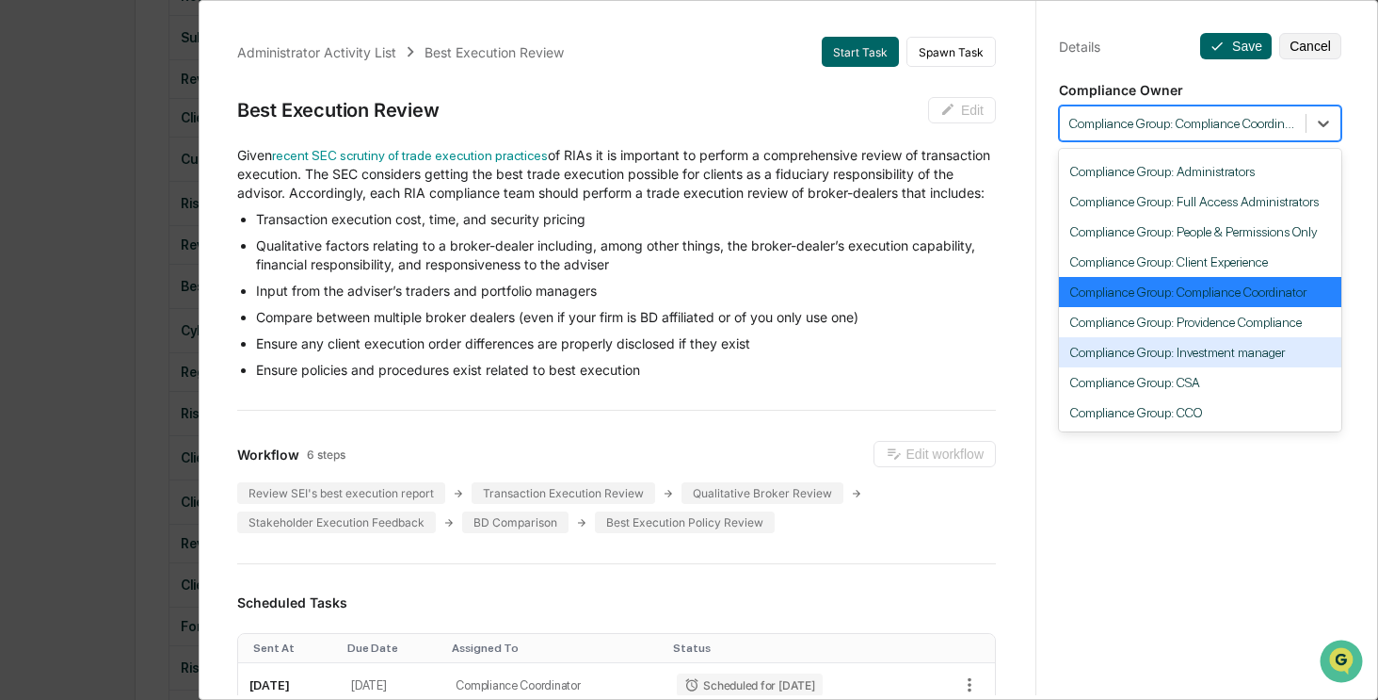
click at [1192, 342] on div "Compliance Group: Investment manager" at bounding box center [1200, 352] width 282 height 30
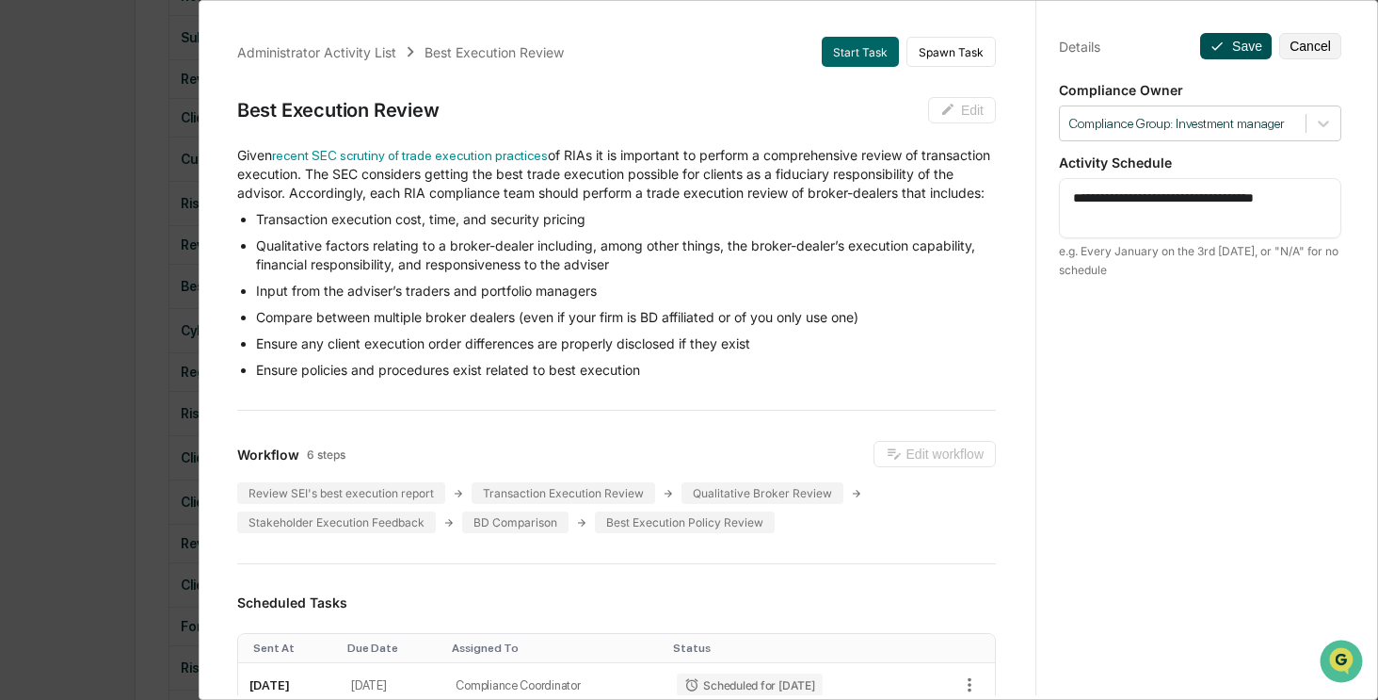
click at [1220, 42] on button "Save" at bounding box center [1236, 46] width 72 height 26
click at [1232, 47] on button "Save" at bounding box center [1236, 46] width 72 height 26
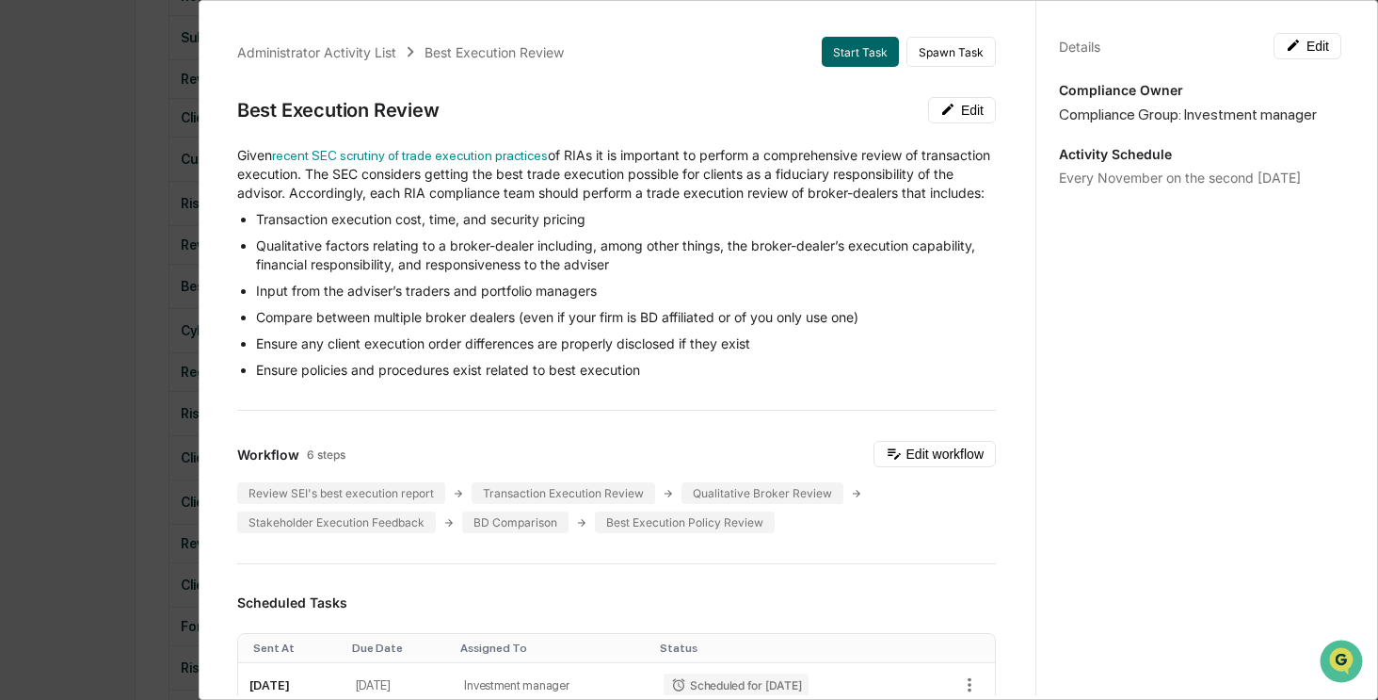
click at [98, 129] on div "Administrator Activity List Best Execution Review Start Task Spawn Task Best Ex…" at bounding box center [689, 350] width 1378 height 700
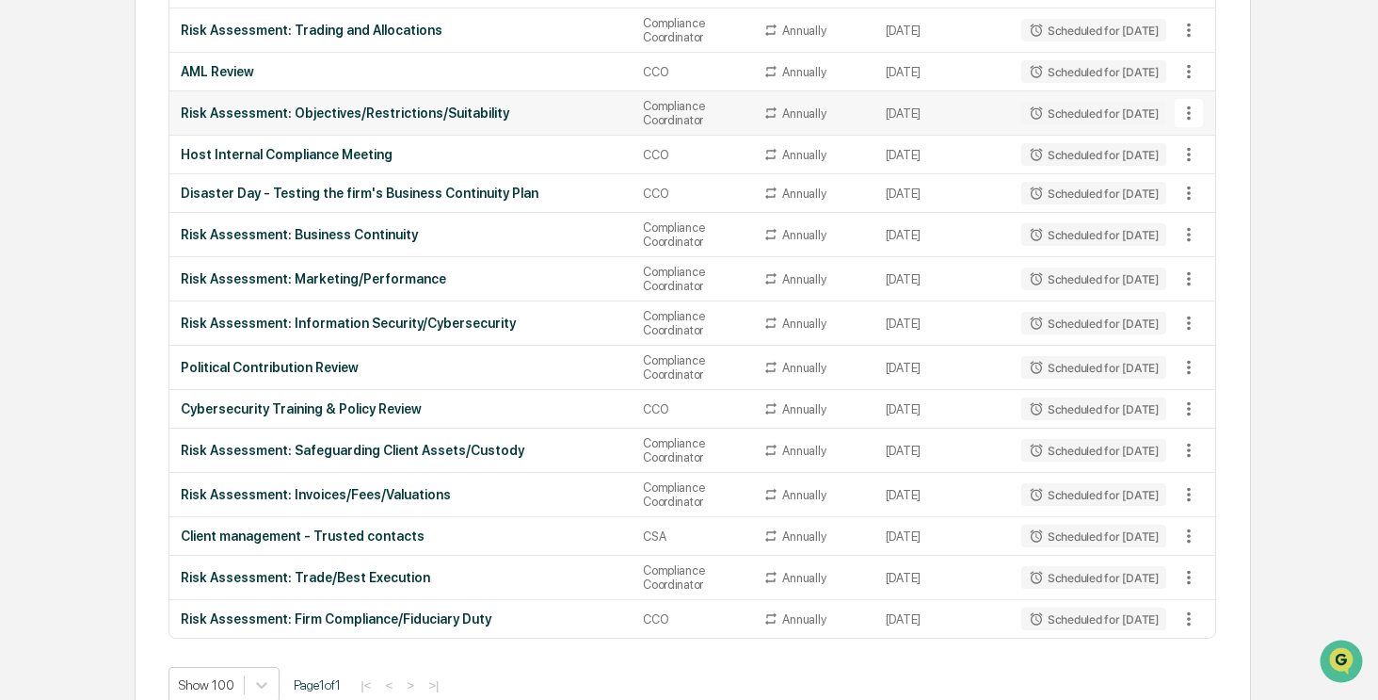
scroll to position [2237, 0]
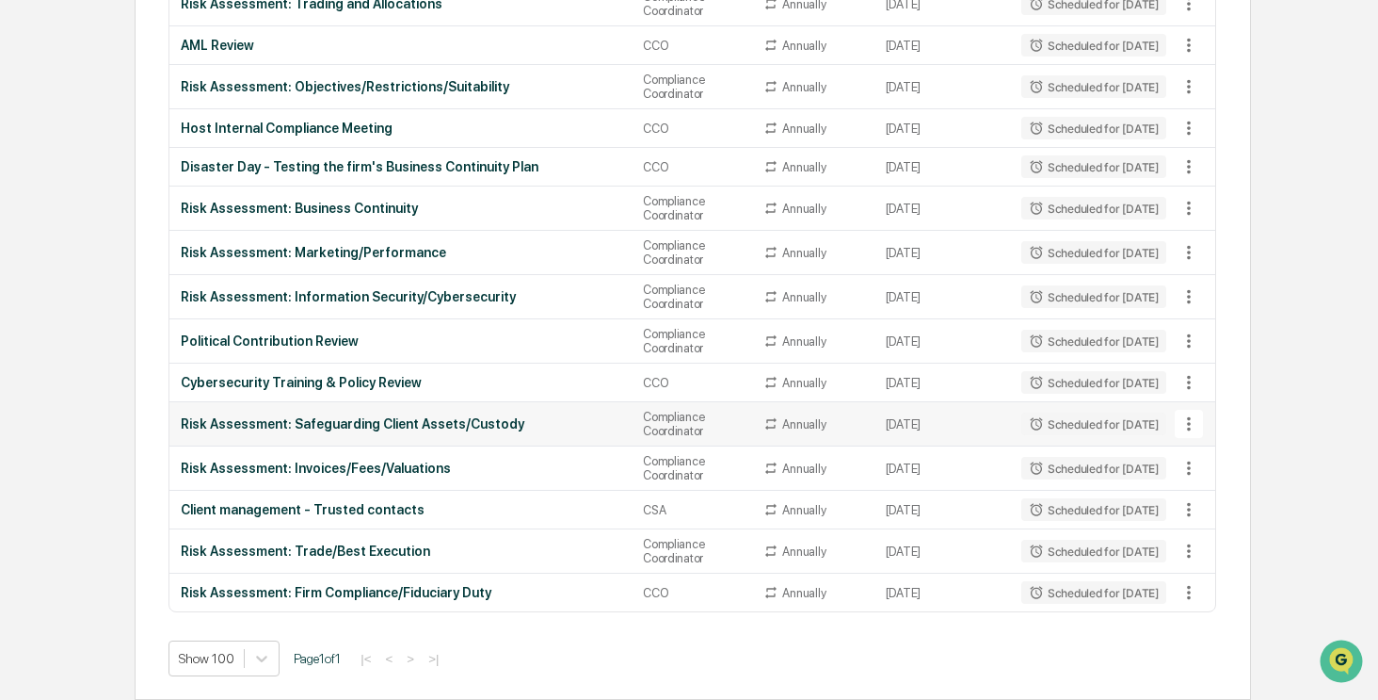
click at [1185, 421] on icon at bounding box center [1189, 423] width 21 height 21
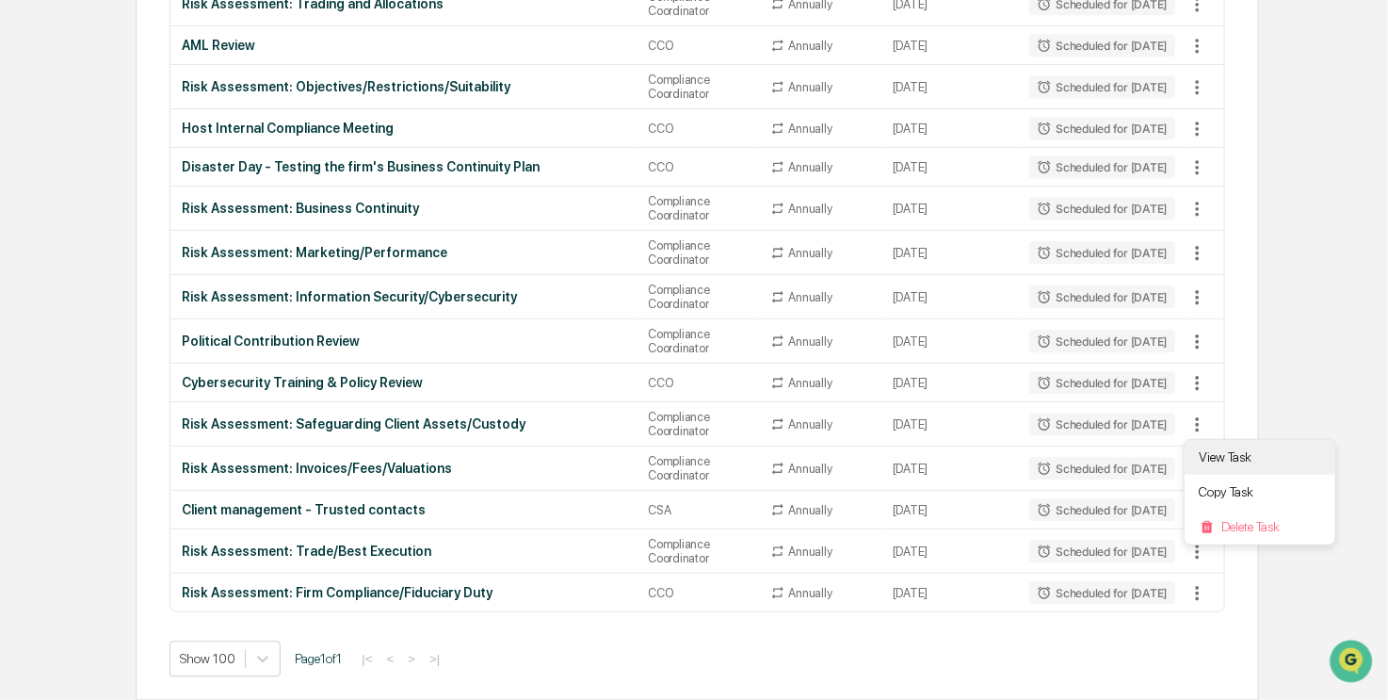
click at [1258, 457] on li "View Task" at bounding box center [1259, 457] width 151 height 35
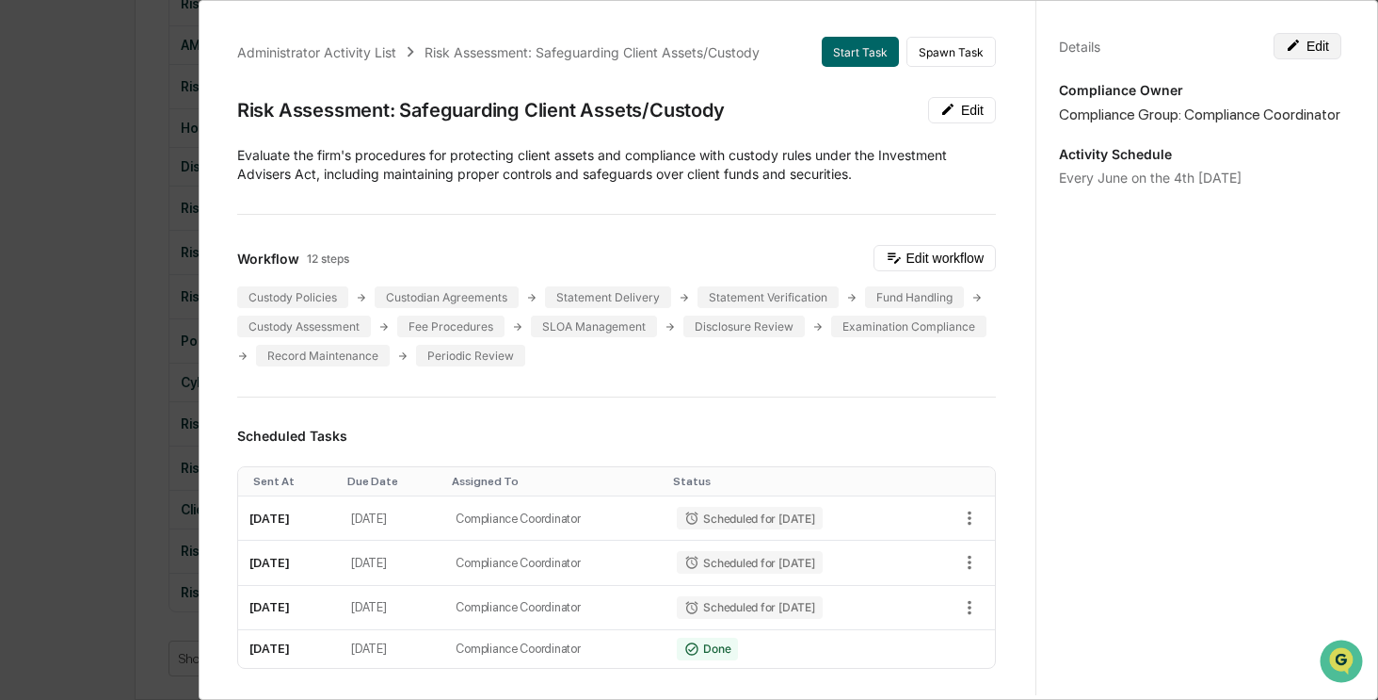
click at [1298, 52] on button "Edit" at bounding box center [1308, 46] width 68 height 26
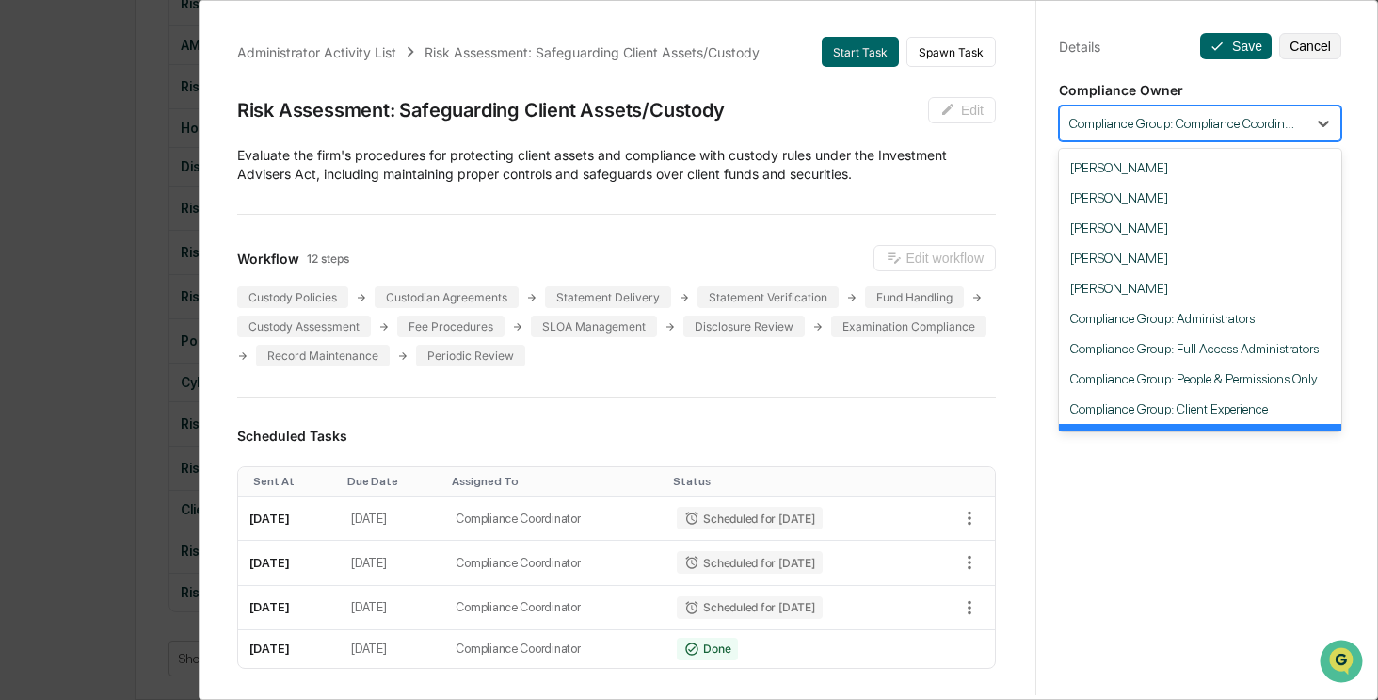
click at [1280, 131] on div at bounding box center [1182, 124] width 227 height 18
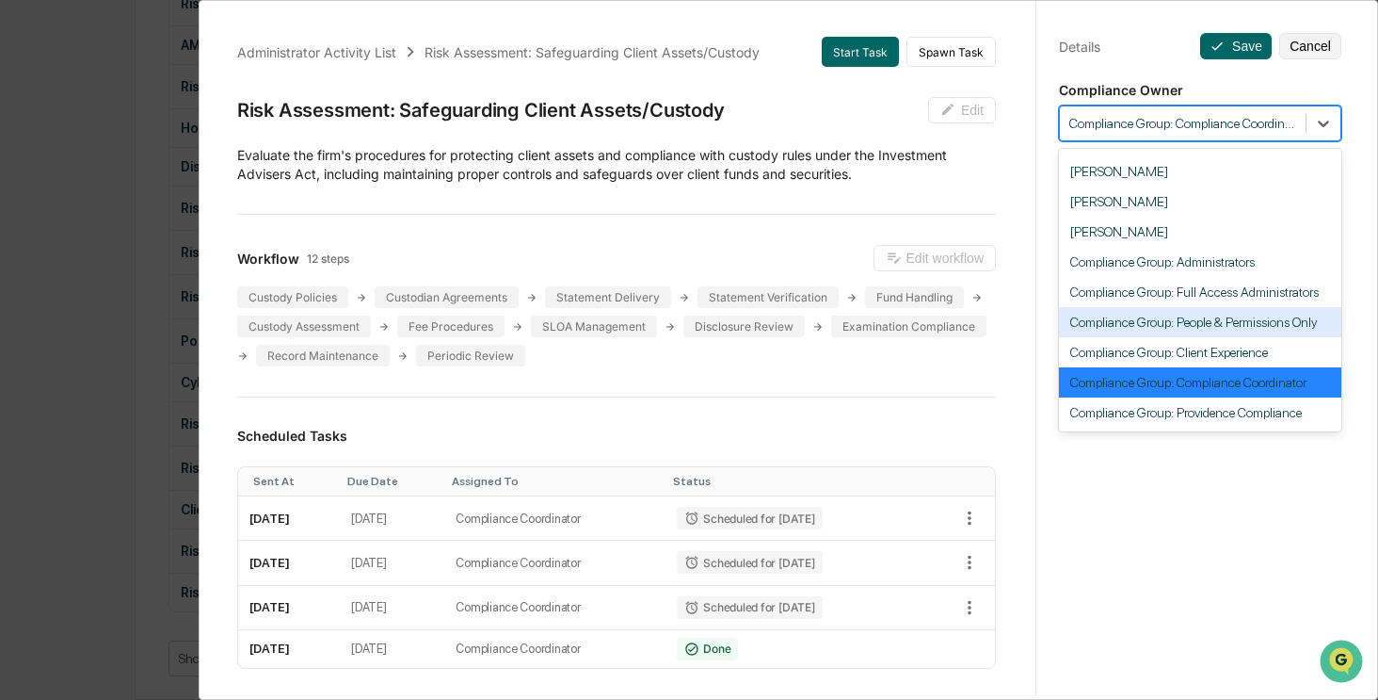
scroll to position [173, 0]
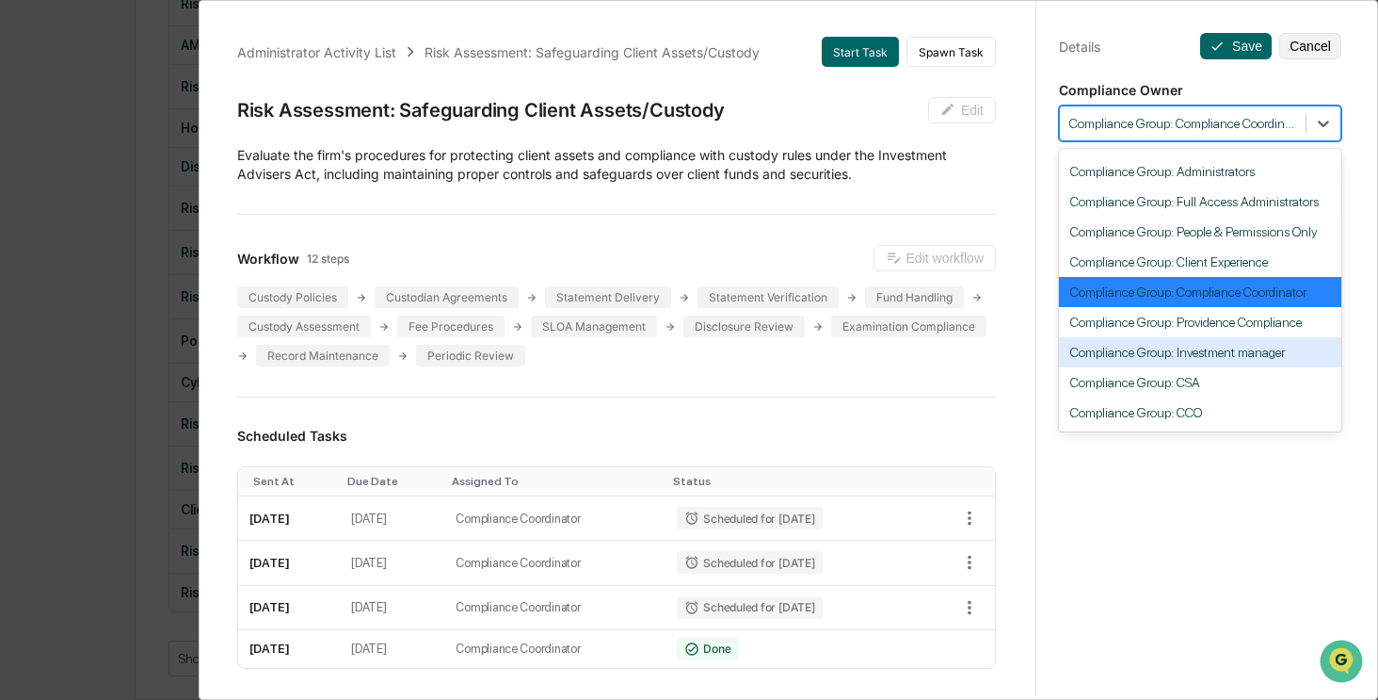
click at [1223, 349] on div "Compliance Group: Investment manager" at bounding box center [1200, 352] width 282 height 30
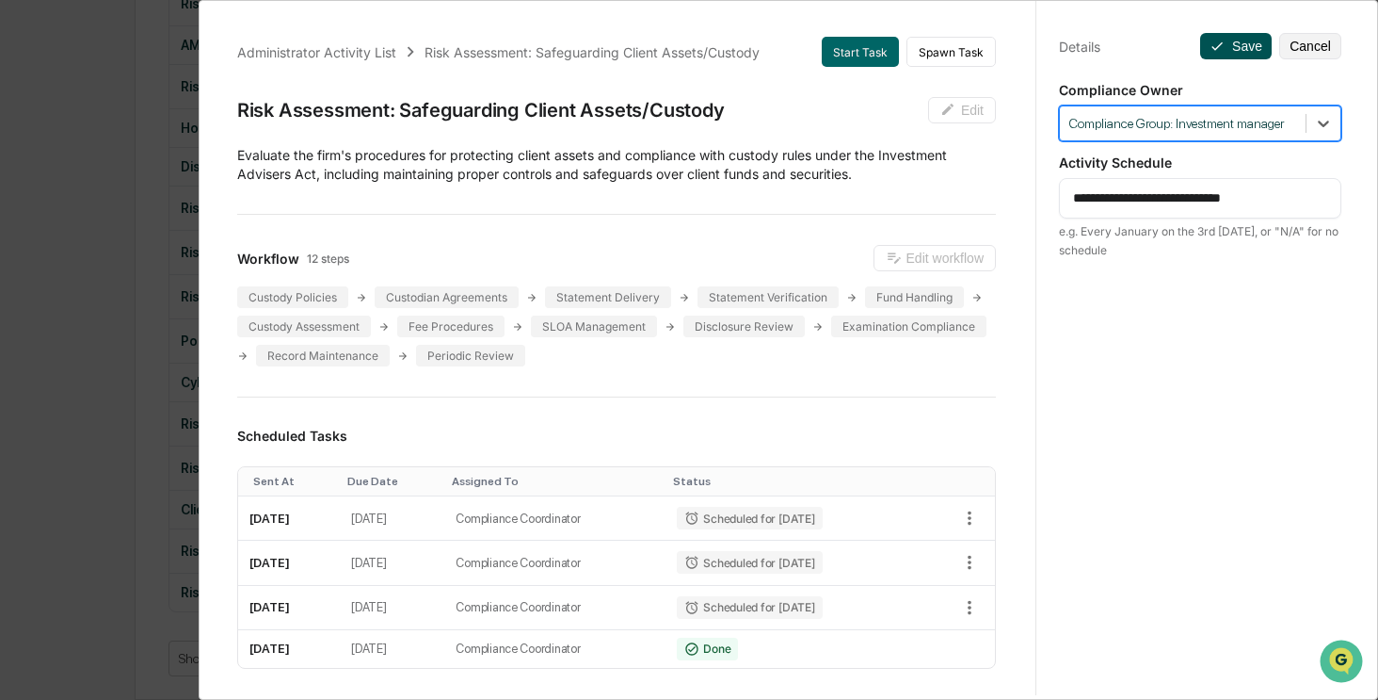
click at [1235, 49] on button "Save" at bounding box center [1236, 46] width 72 height 26
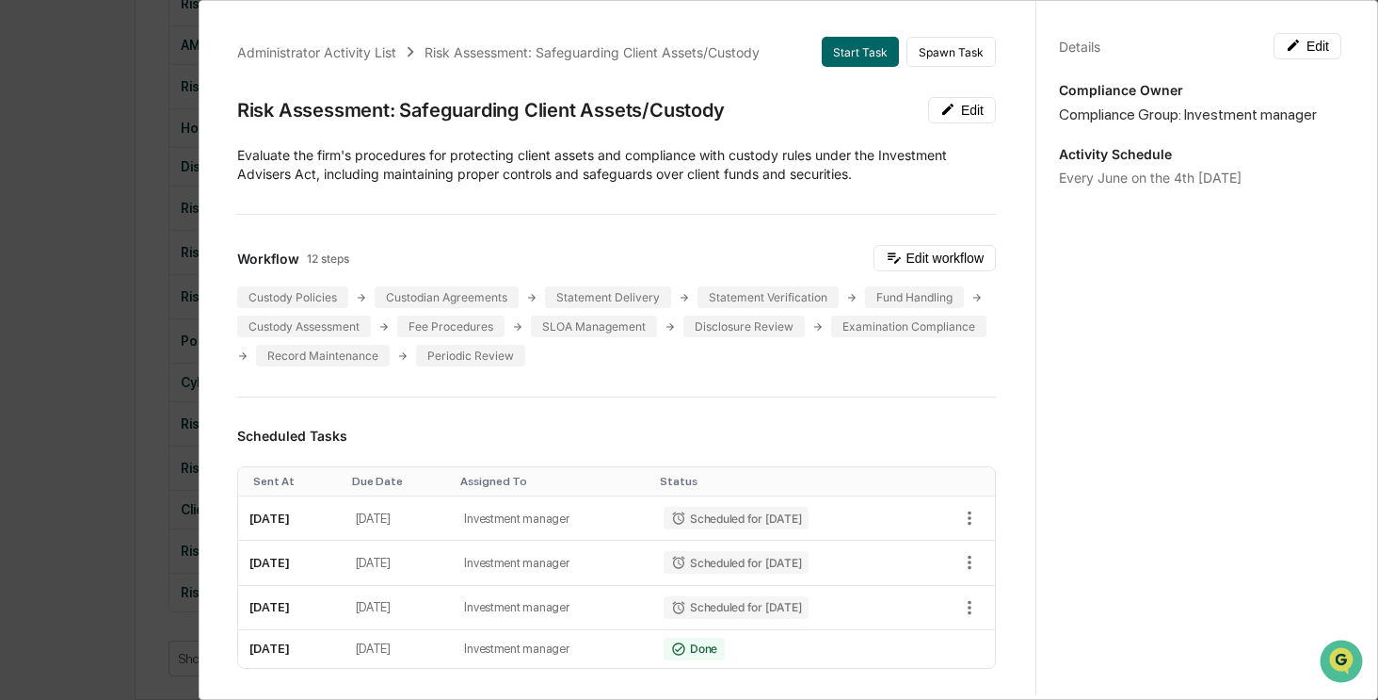
click at [100, 171] on div "Administrator Activity List Risk Assessment: Safeguarding Client Assets/Custody…" at bounding box center [689, 350] width 1378 height 700
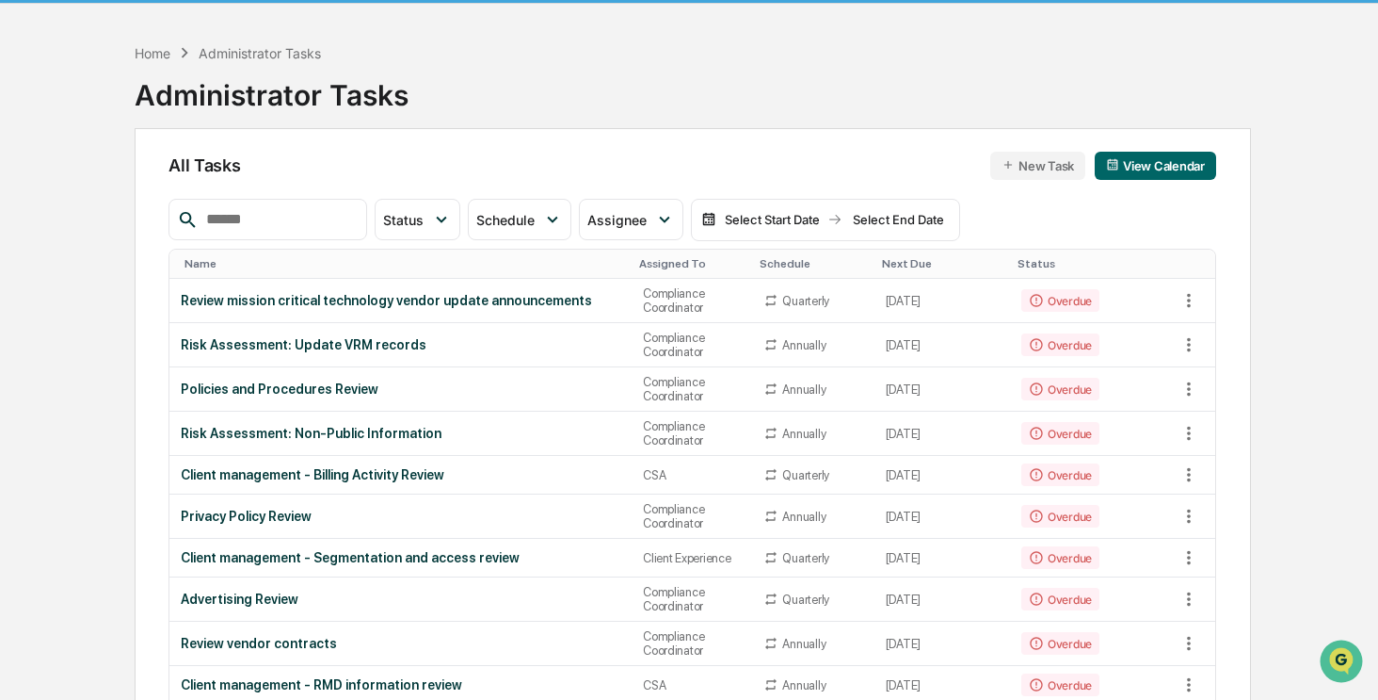
scroll to position [0, 0]
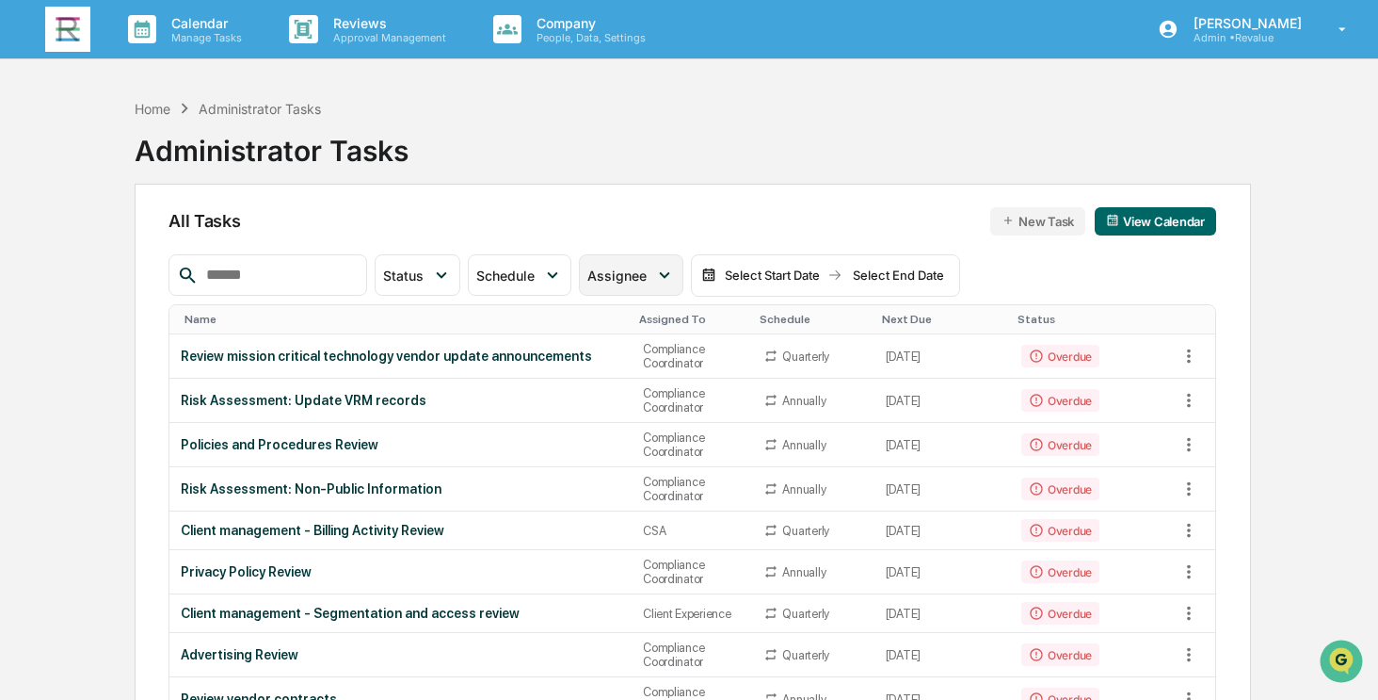
click at [638, 269] on span "Assignee" at bounding box center [616, 275] width 59 height 16
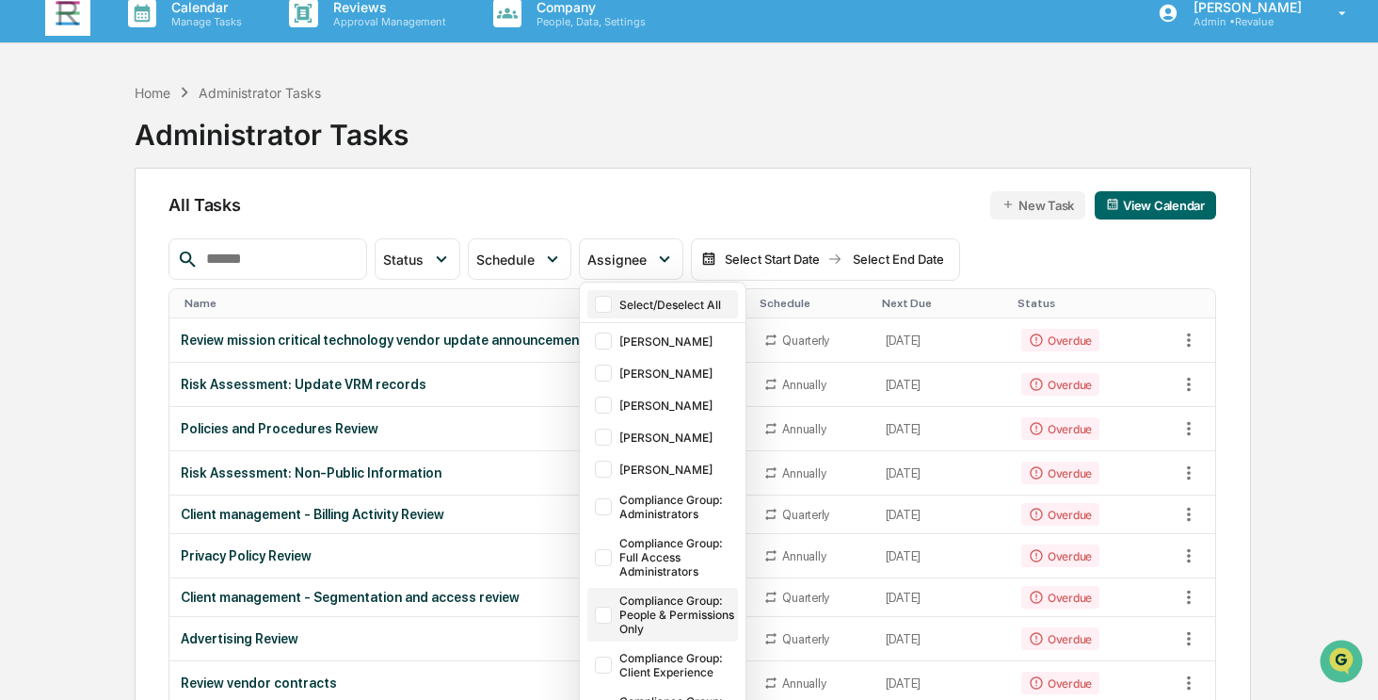
scroll to position [188, 0]
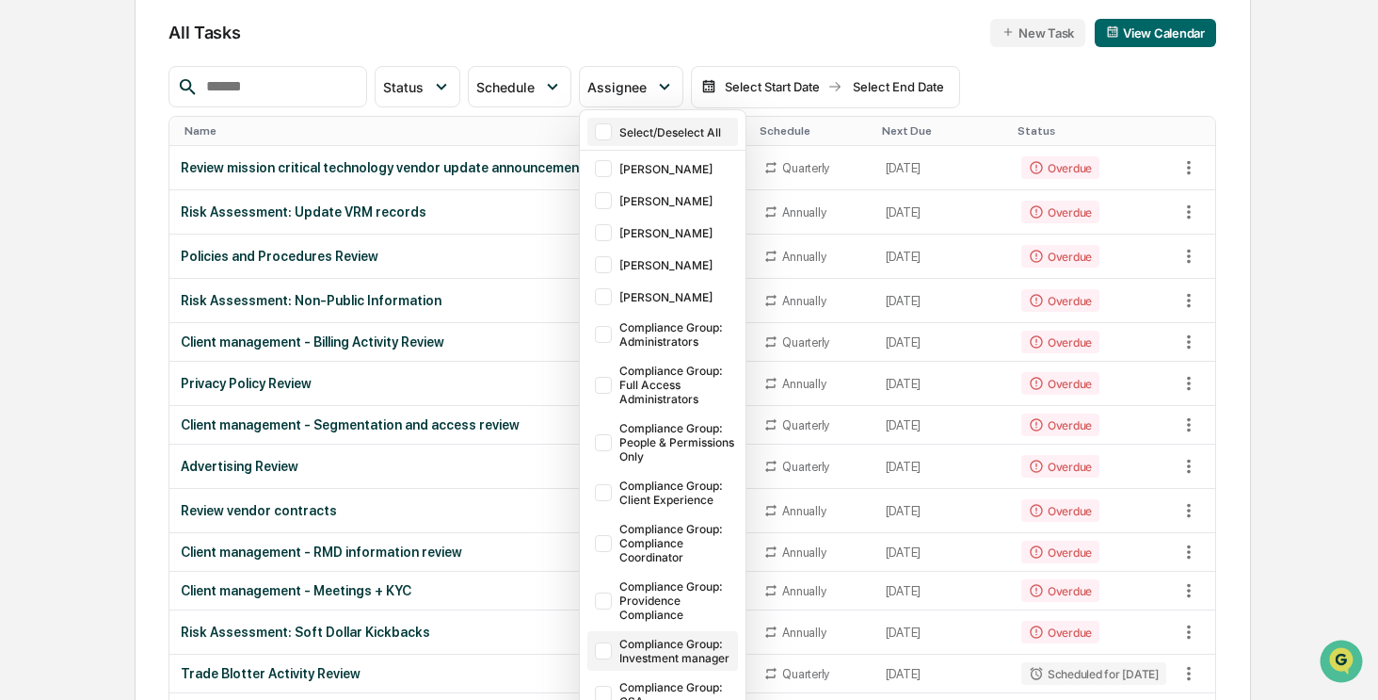
click at [667, 652] on div "Compliance Group: Investment manager" at bounding box center [676, 650] width 115 height 28
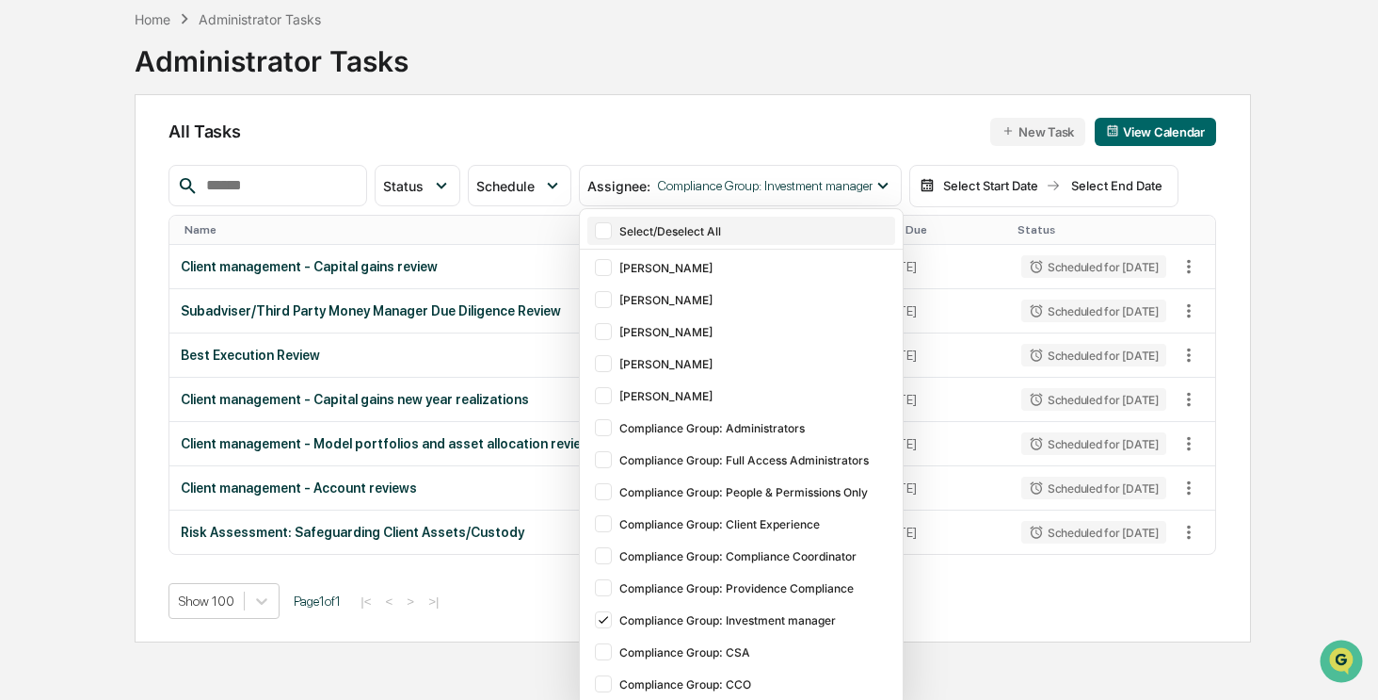
click at [55, 355] on div "Calendar Manage Tasks Reviews Approval Management Company People, Data, Setting…" at bounding box center [689, 305] width 1378 height 789
